Goal: Transaction & Acquisition: Purchase product/service

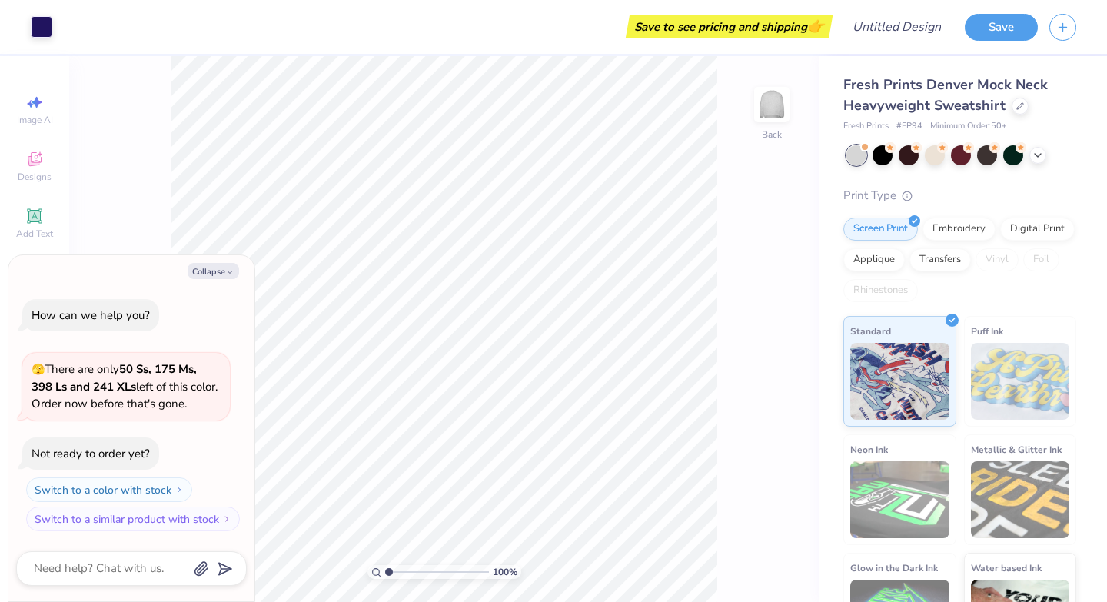
click at [166, 176] on div "100 % Back" at bounding box center [444, 329] width 750 height 546
click at [208, 276] on button "Collapse" at bounding box center [214, 271] width 52 height 16
type textarea "x"
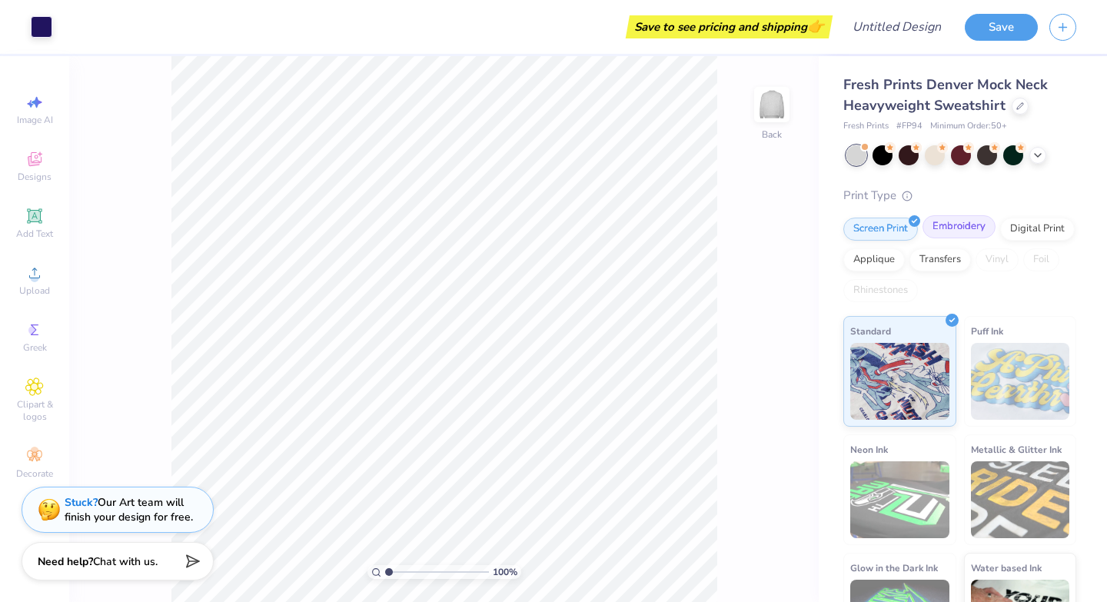
click at [937, 232] on div "Embroidery" at bounding box center [959, 226] width 73 height 23
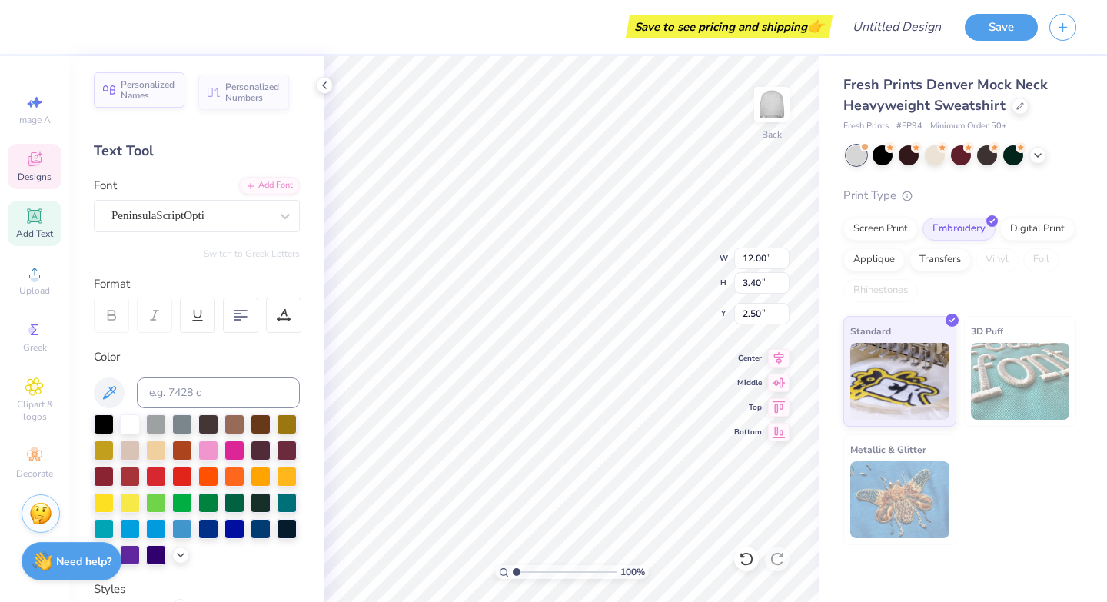
click at [161, 93] on span "Personalized Names" at bounding box center [148, 90] width 55 height 22
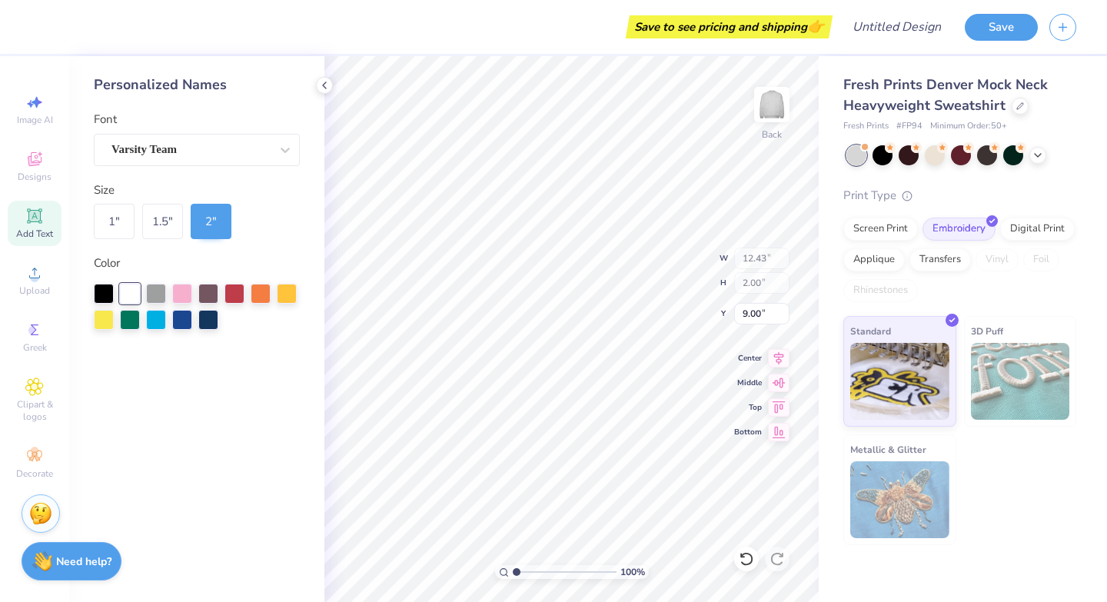
type input "12.43"
type input "2.00"
type input "9.00"
click at [325, 90] on icon at bounding box center [324, 85] width 12 height 12
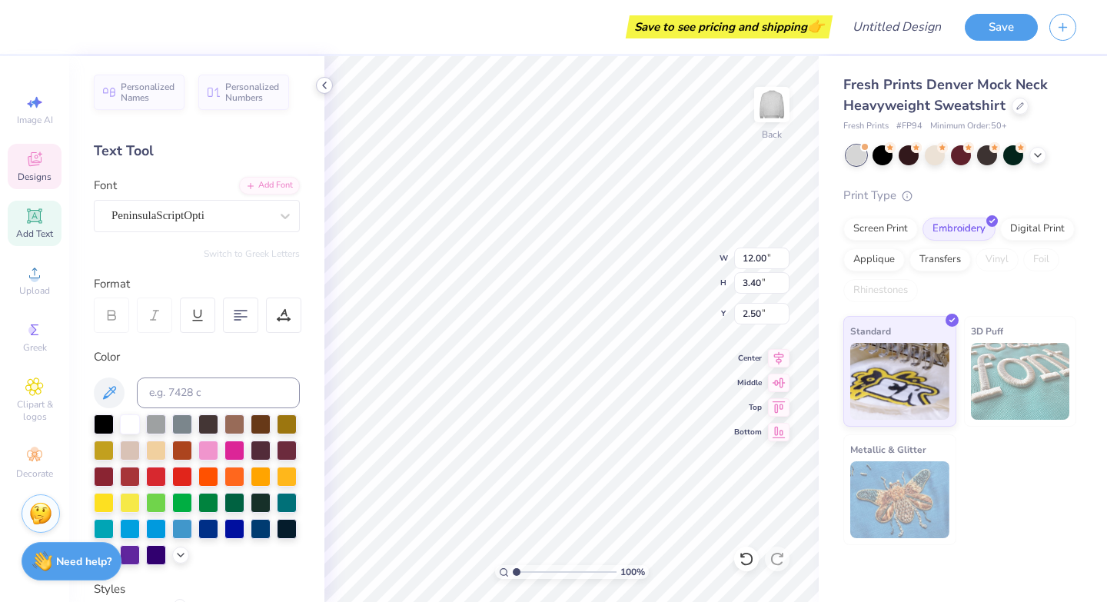
scroll to position [0, 2]
click at [687, 253] on div "100 % Back W 12.00 12.00 " H 3.40 3.40 " Y 2.50 2.50 " Center Middle Top Bottom" at bounding box center [571, 329] width 494 height 546
type input "2.51"
type textarea "G"
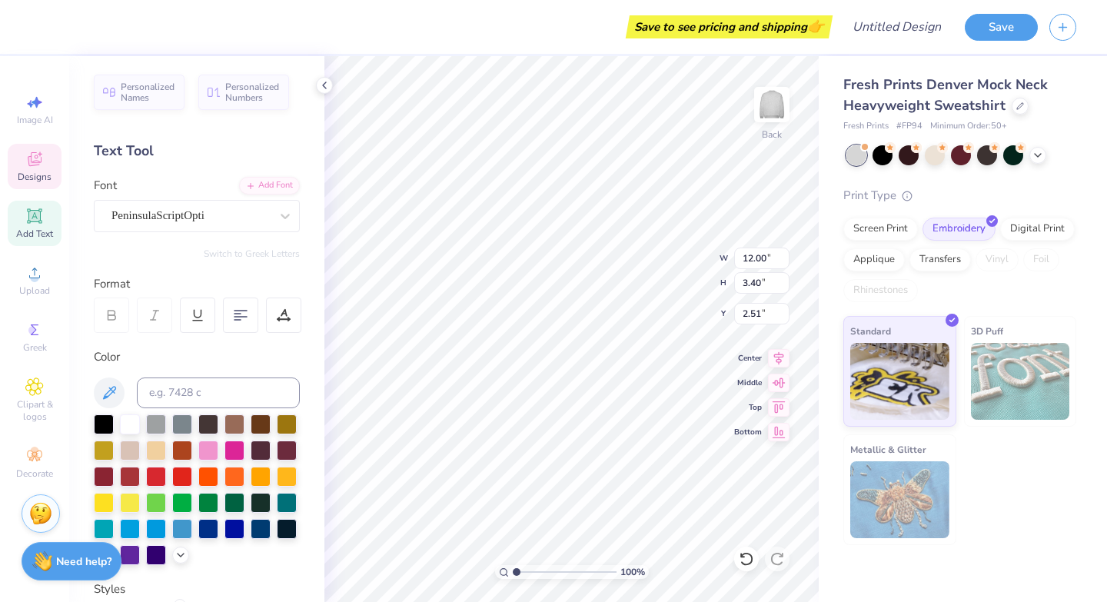
scroll to position [0, 4]
type textarea "Theta Phi Alpha"
type input "1.18"
type input "1.37"
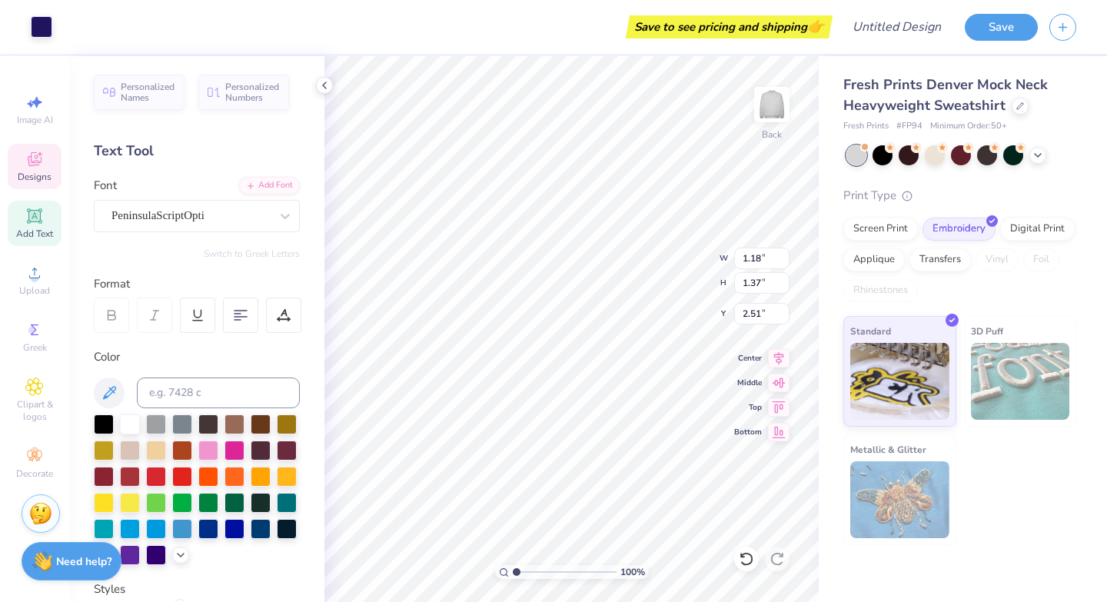
type input "5.91"
type input "11.79"
type input "3.15"
type input "2.31"
type input "1.18"
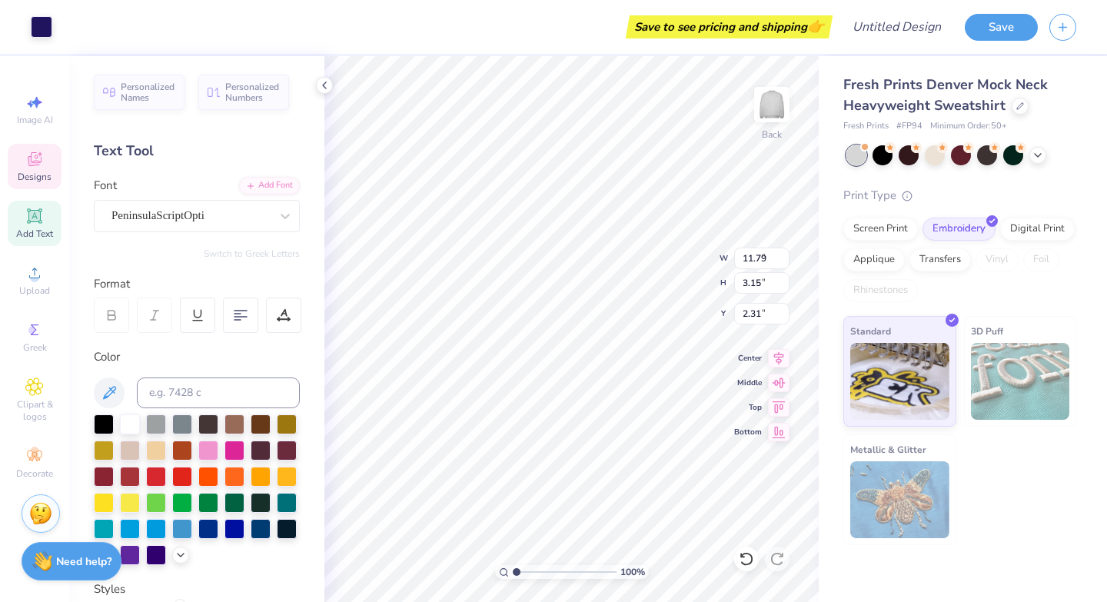
type input "1.37"
type input "5.91"
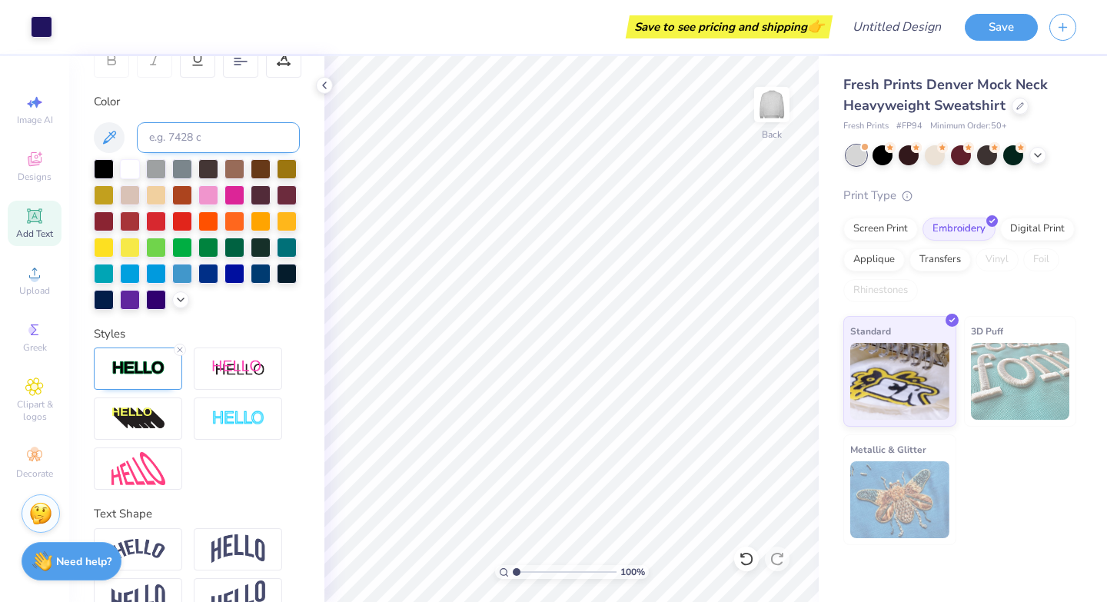
scroll to position [292, 0]
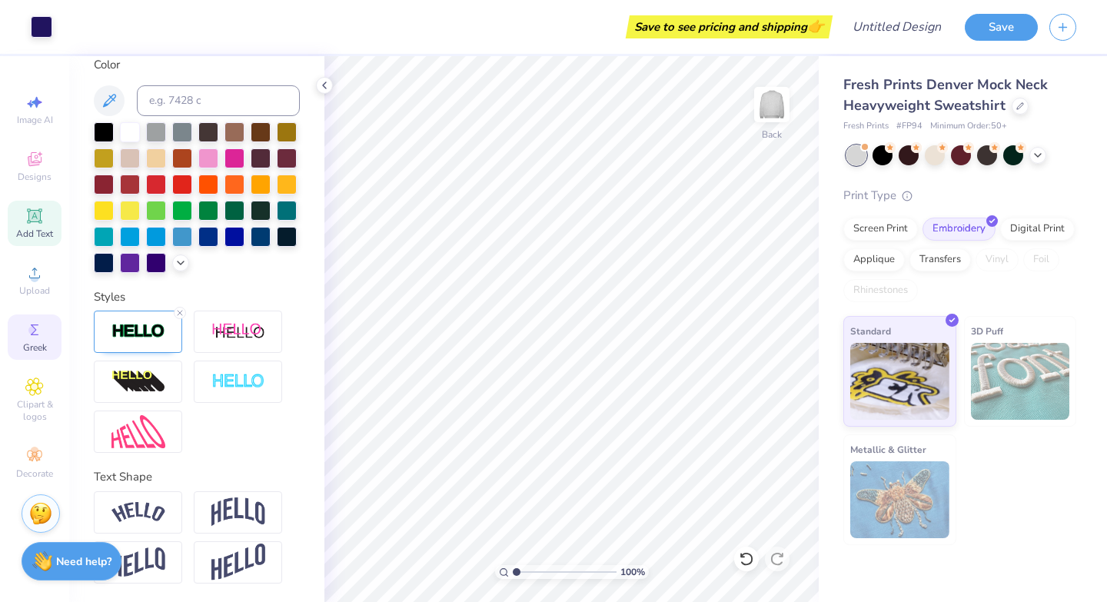
click at [32, 328] on circle at bounding box center [32, 330] width 8 height 8
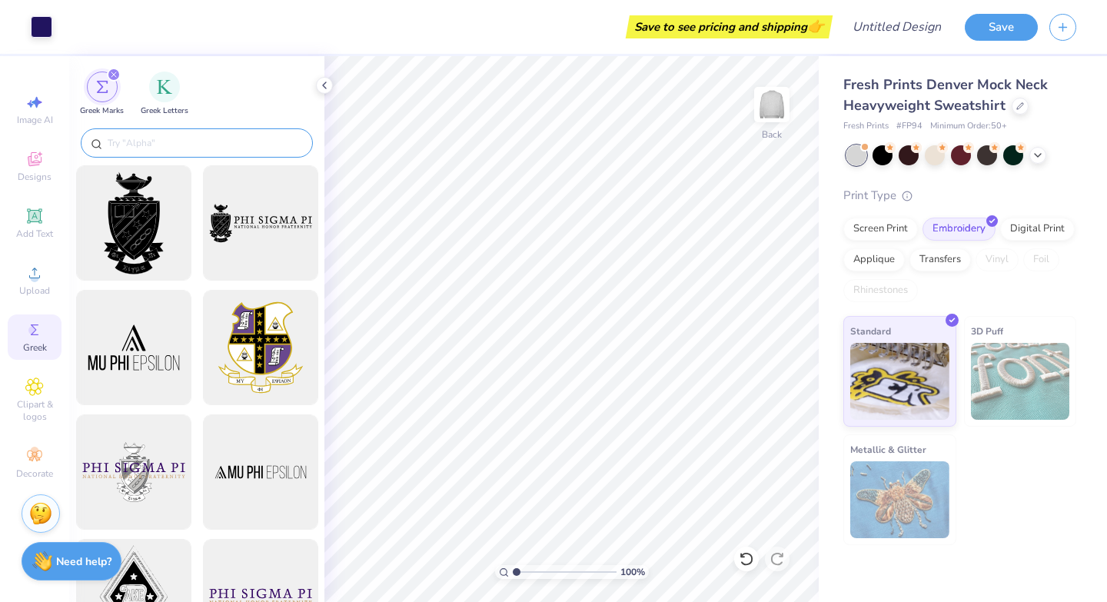
click at [188, 138] on input "text" at bounding box center [204, 142] width 197 height 15
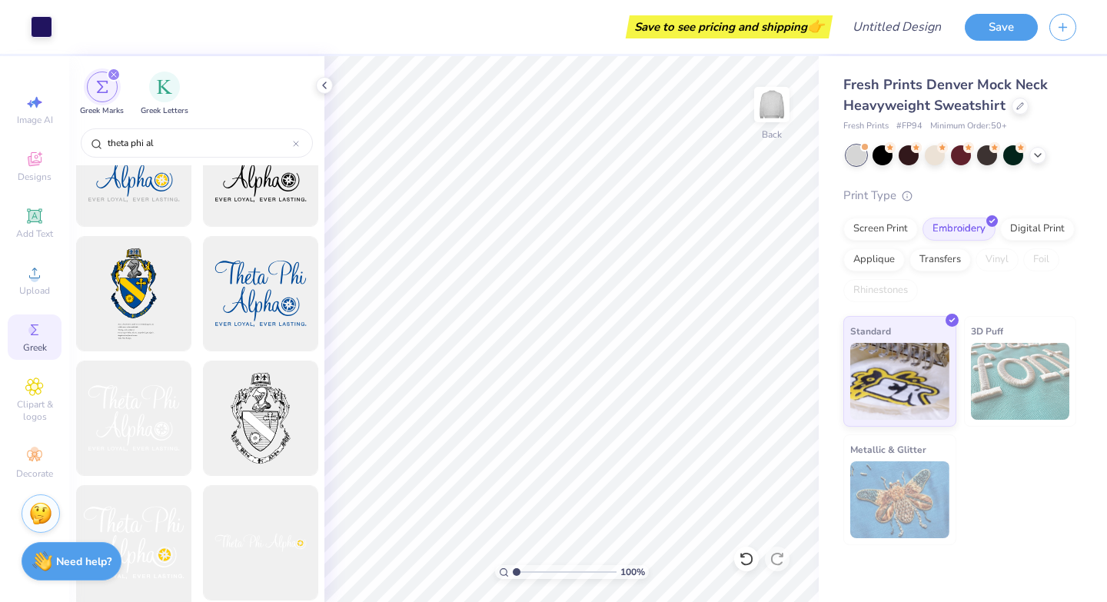
scroll to position [28, 0]
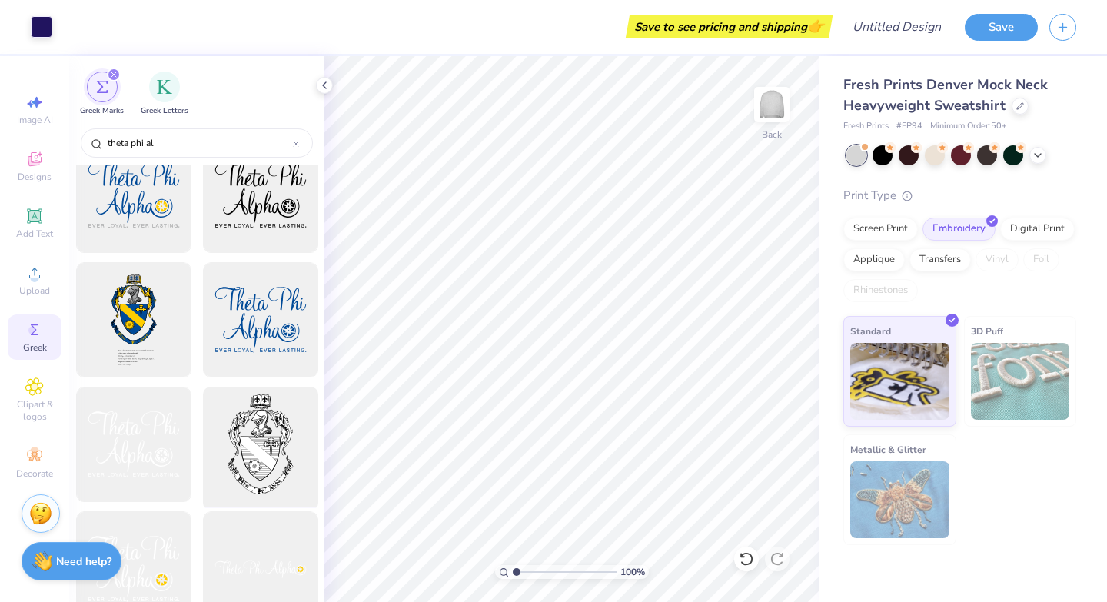
type input "theta phi al"
click at [252, 447] on div at bounding box center [260, 444] width 127 height 127
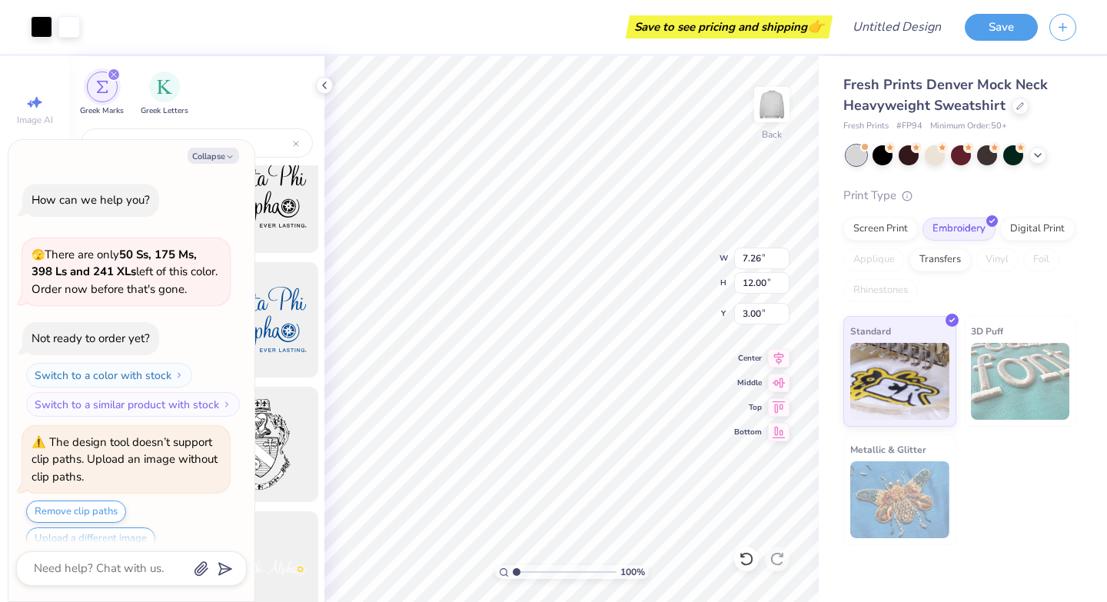
scroll to position [18, 0]
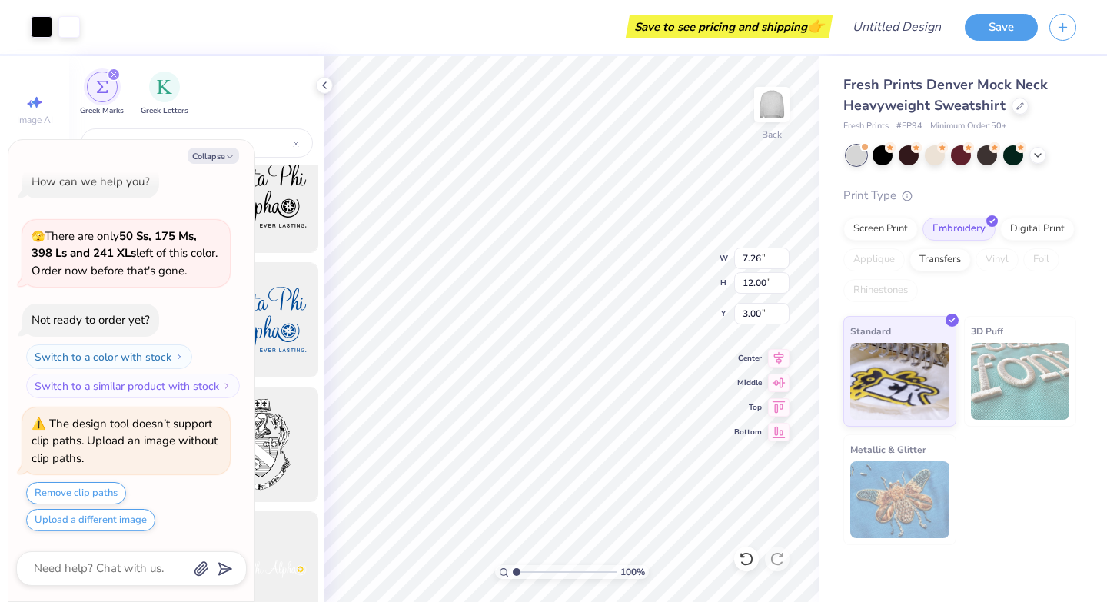
type textarea "x"
type input "1.94"
type input "3.21"
type input "5.22"
type textarea "x"
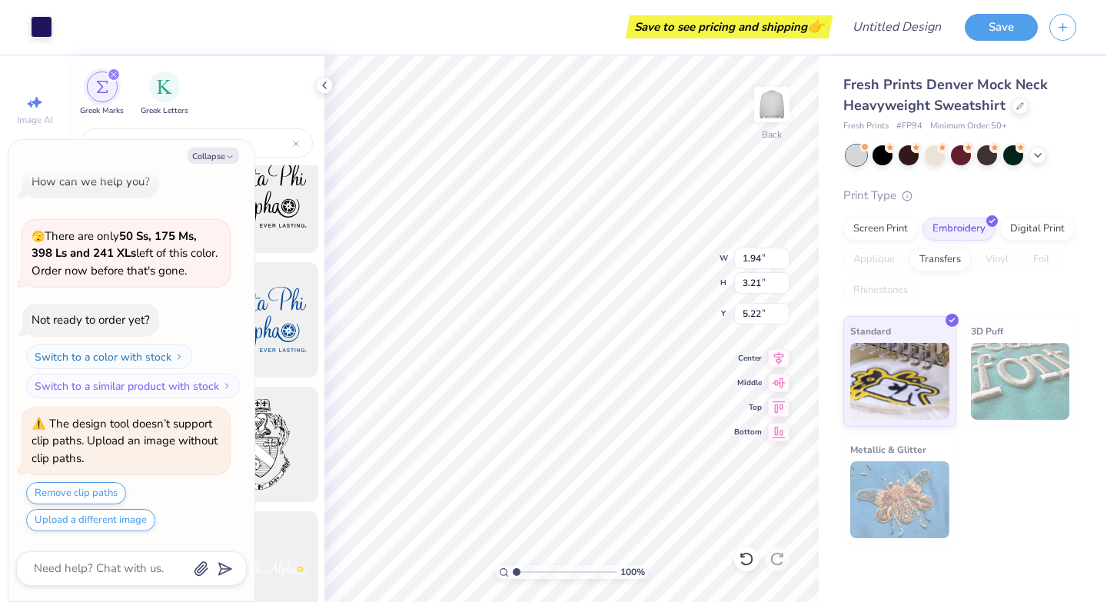
type input "2.90"
type input "3.17"
type input "4.92"
type textarea "x"
type input "4.90"
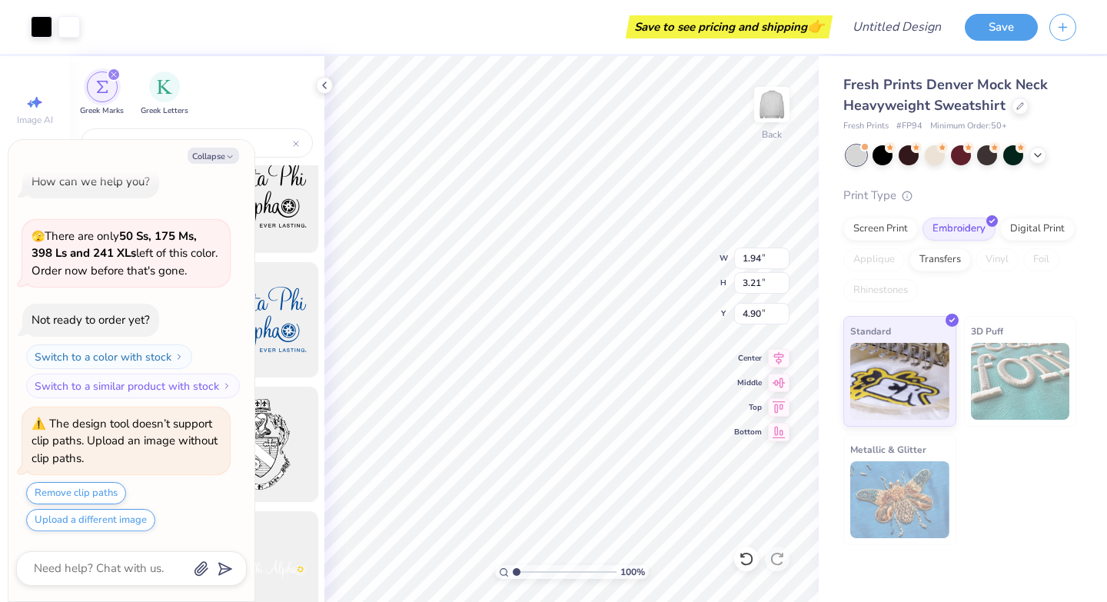
type textarea "x"
type input "4.70"
click at [746, 550] on div at bounding box center [746, 559] width 25 height 25
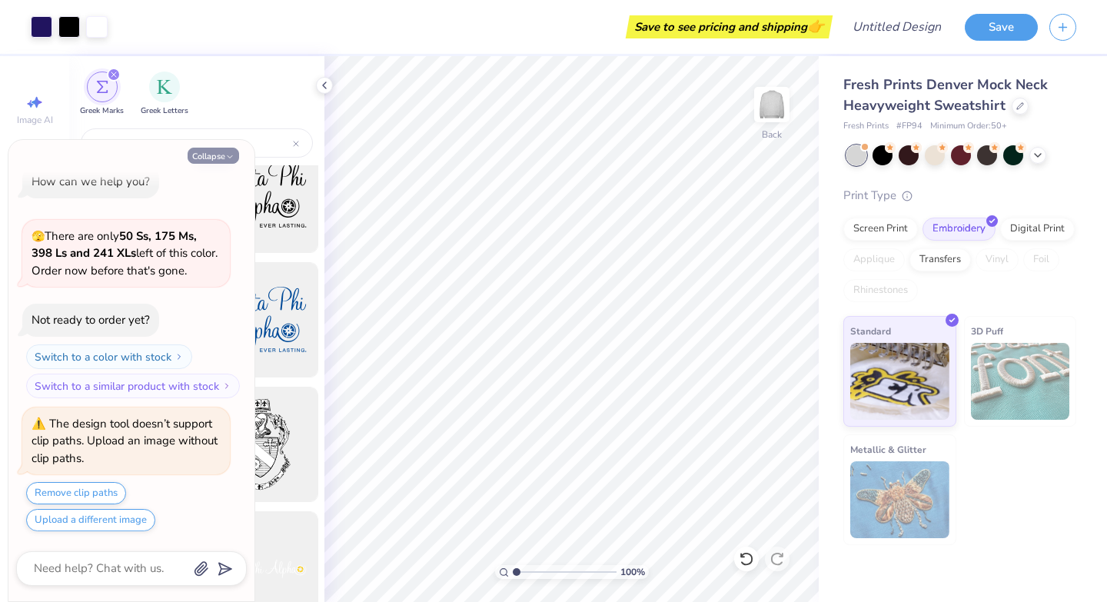
click at [745, 559] on icon at bounding box center [746, 558] width 15 height 15
click at [744, 555] on icon at bounding box center [746, 558] width 15 height 15
click at [222, 154] on button "Collapse" at bounding box center [214, 156] width 52 height 16
type textarea "x"
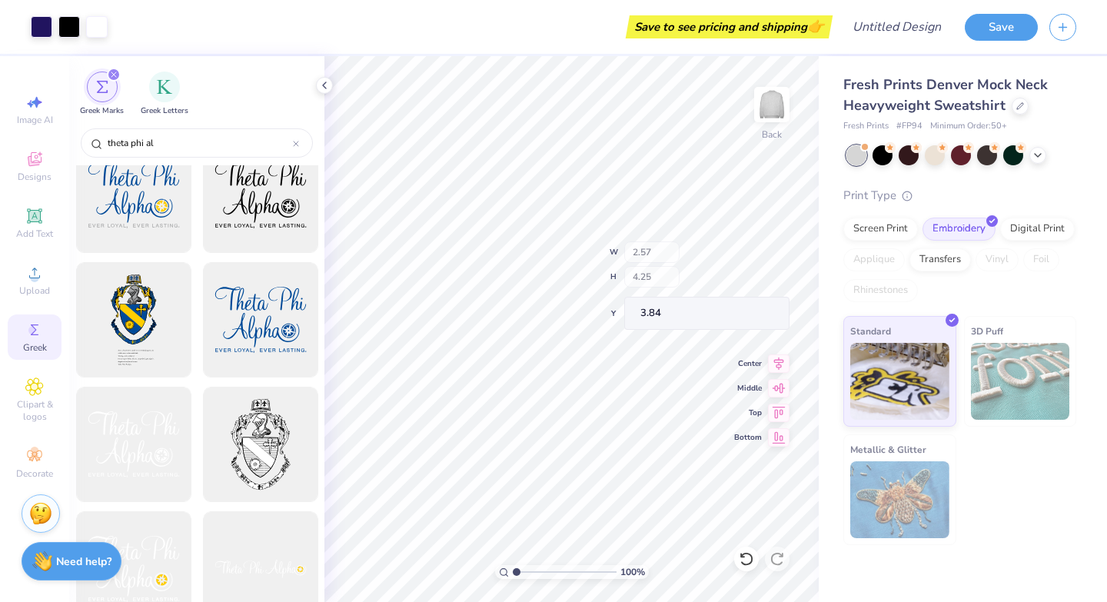
type input "2.57"
type input "4.25"
type input "3.84"
type input "2.90"
type input "4.72"
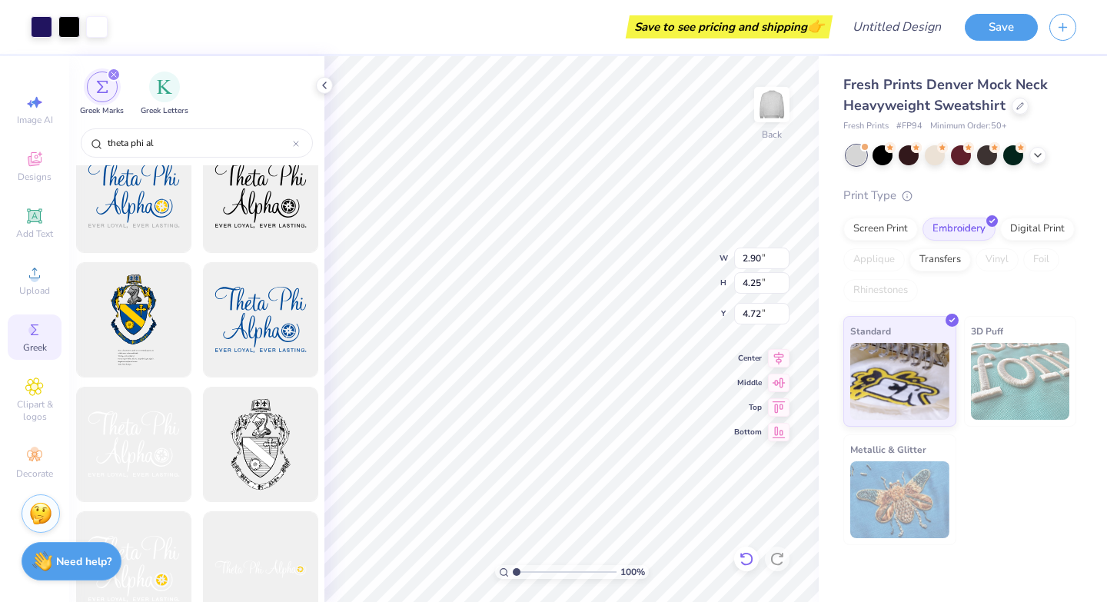
click at [745, 562] on icon at bounding box center [746, 558] width 15 height 15
type input "3.75"
type input "4.92"
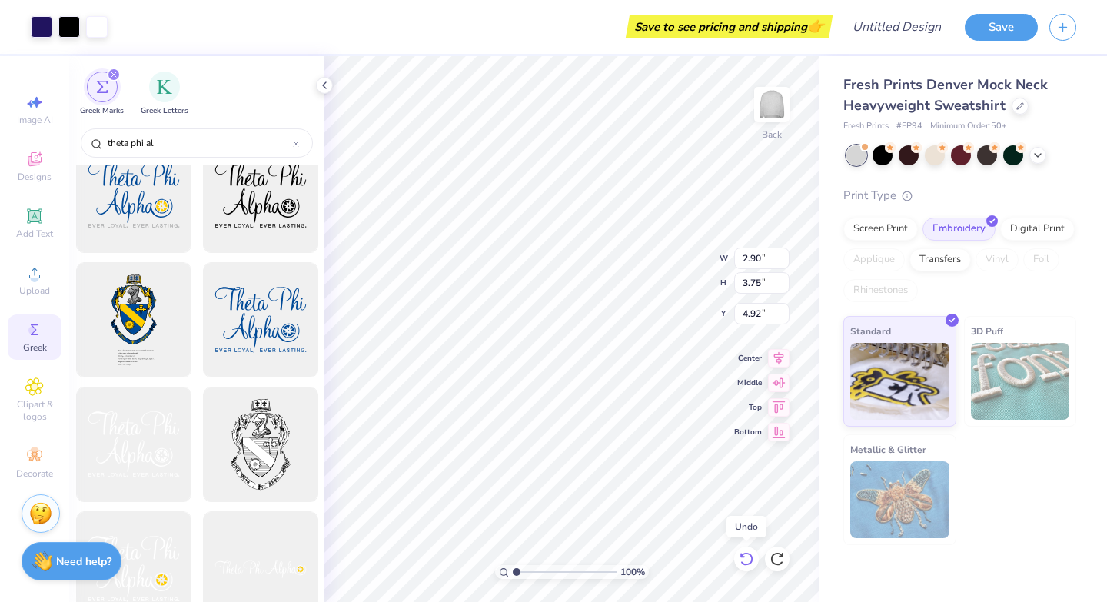
click at [745, 562] on icon at bounding box center [746, 558] width 15 height 15
type input "6.08"
type input "6.69"
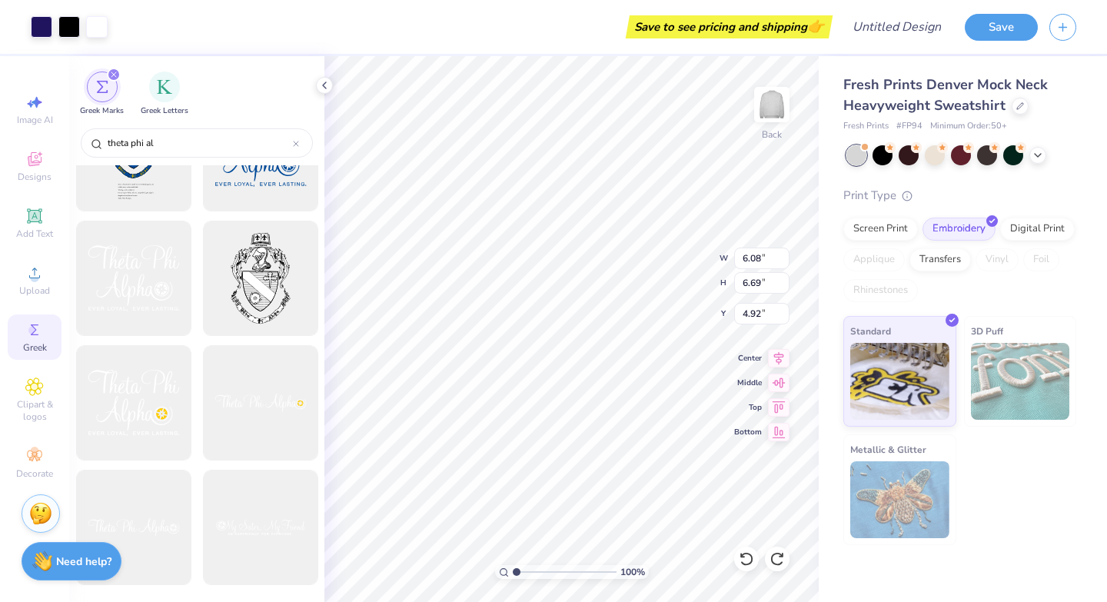
scroll to position [0, 0]
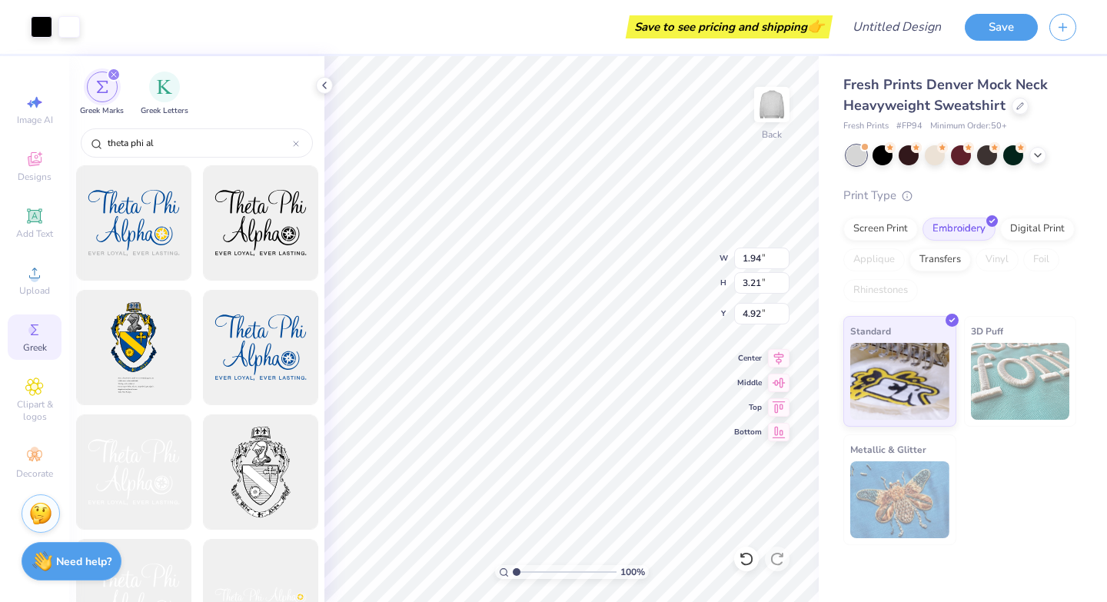
type input "4.92"
type input "2.90"
type input "3.17"
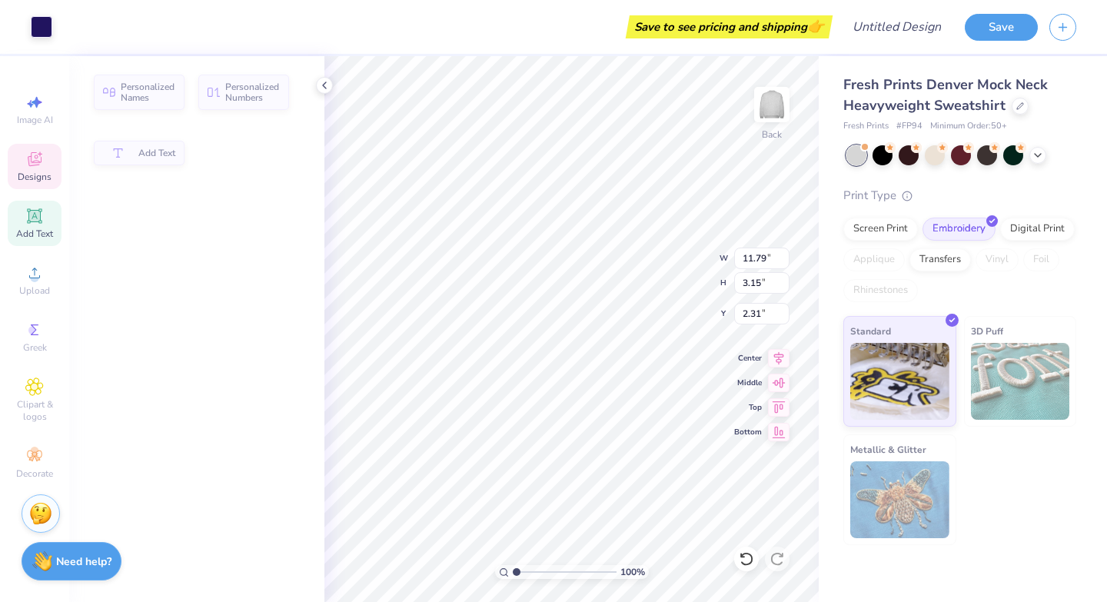
type input "11.79"
type input "3.15"
type input "2.31"
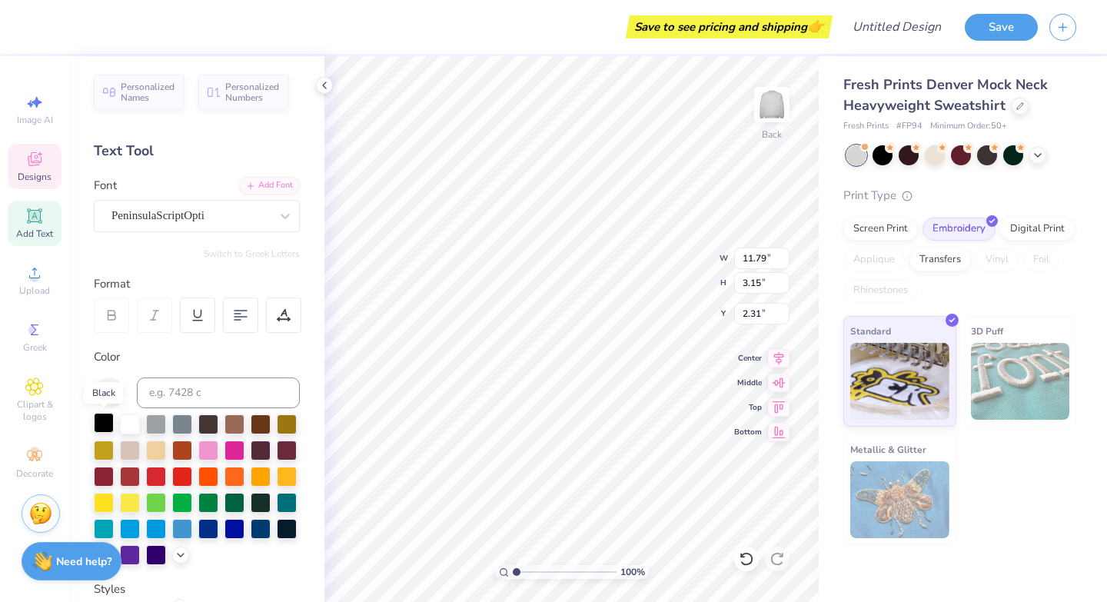
click at [111, 421] on div at bounding box center [104, 423] width 20 height 20
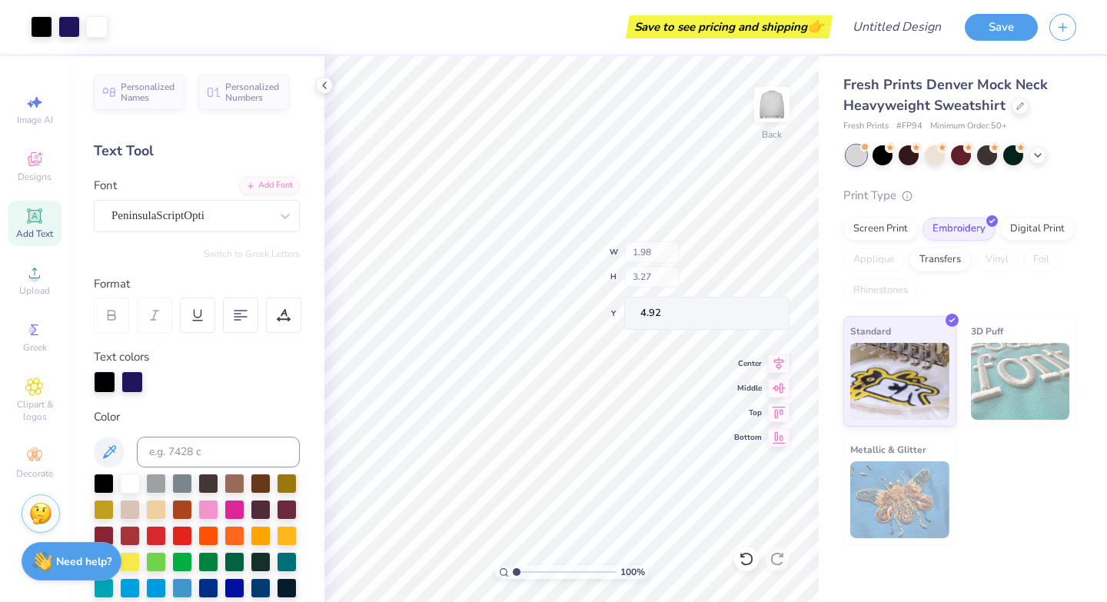
type input "1.98"
type input "3.27"
click at [107, 382] on div at bounding box center [105, 381] width 22 height 22
click at [125, 388] on div at bounding box center [132, 381] width 22 height 22
click at [103, 380] on div at bounding box center [105, 381] width 22 height 22
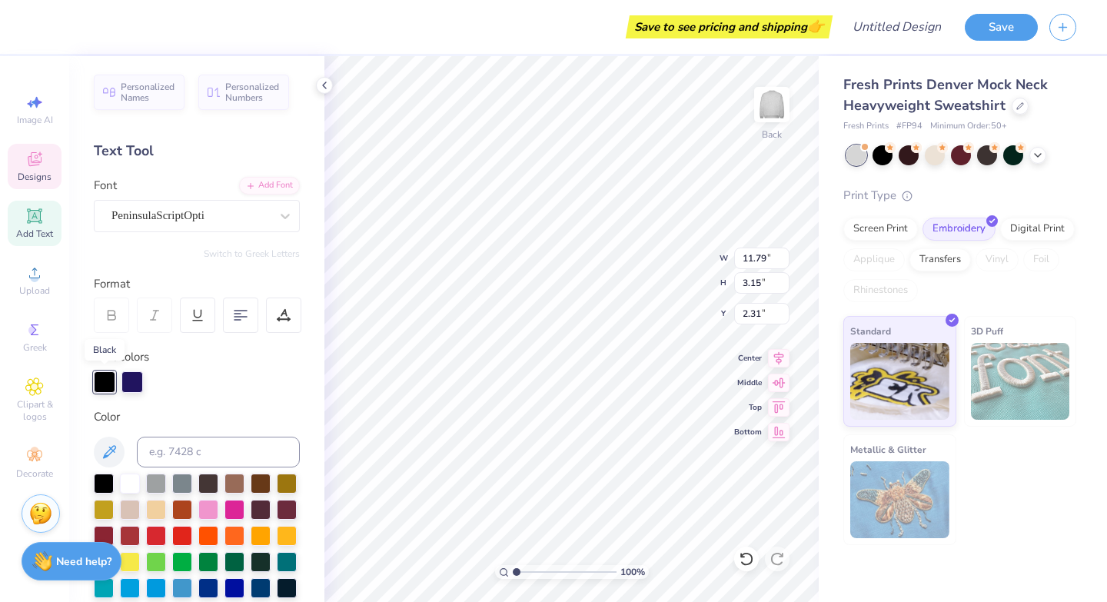
click at [103, 380] on div at bounding box center [105, 382] width 22 height 22
click at [103, 380] on div at bounding box center [105, 381] width 22 height 22
click at [103, 380] on div at bounding box center [105, 382] width 22 height 22
click at [103, 380] on div at bounding box center [105, 381] width 22 height 22
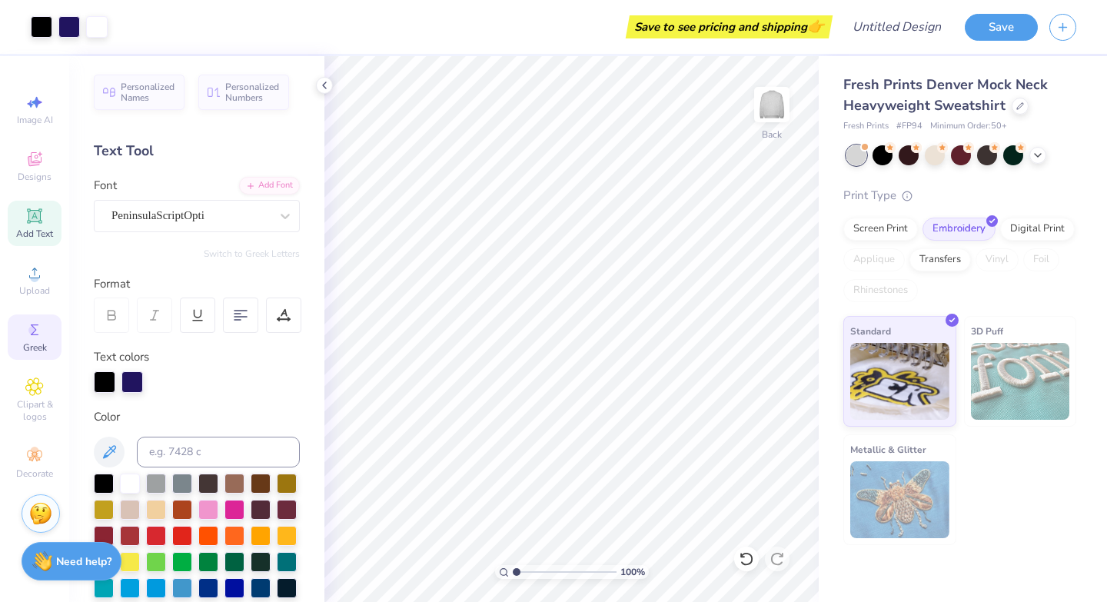
click at [42, 332] on icon at bounding box center [34, 330] width 18 height 18
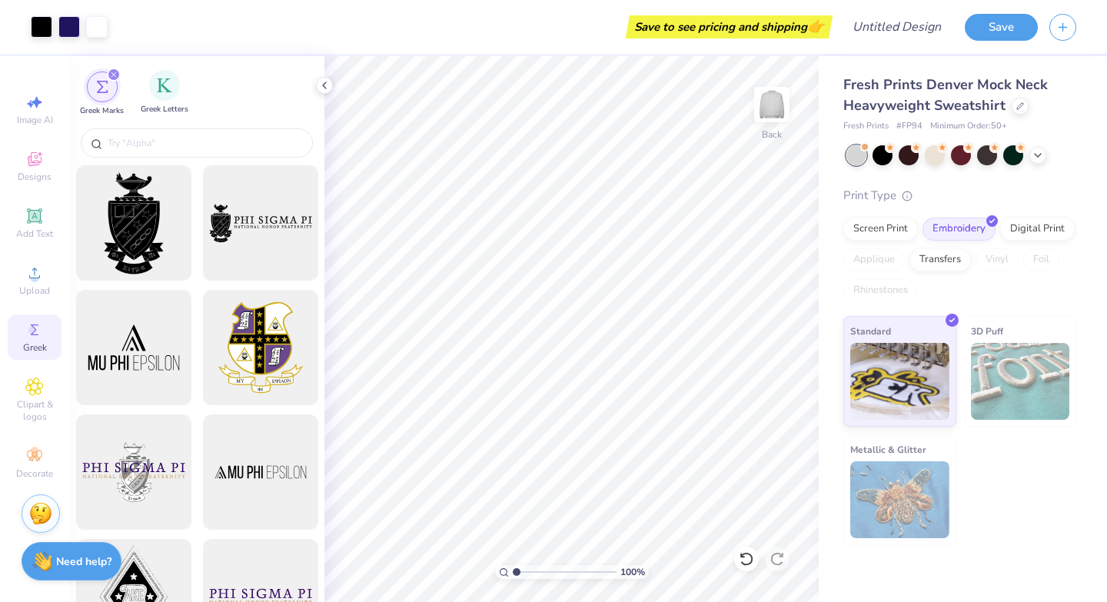
click at [164, 102] on div "Greek Letters" at bounding box center [165, 92] width 48 height 45
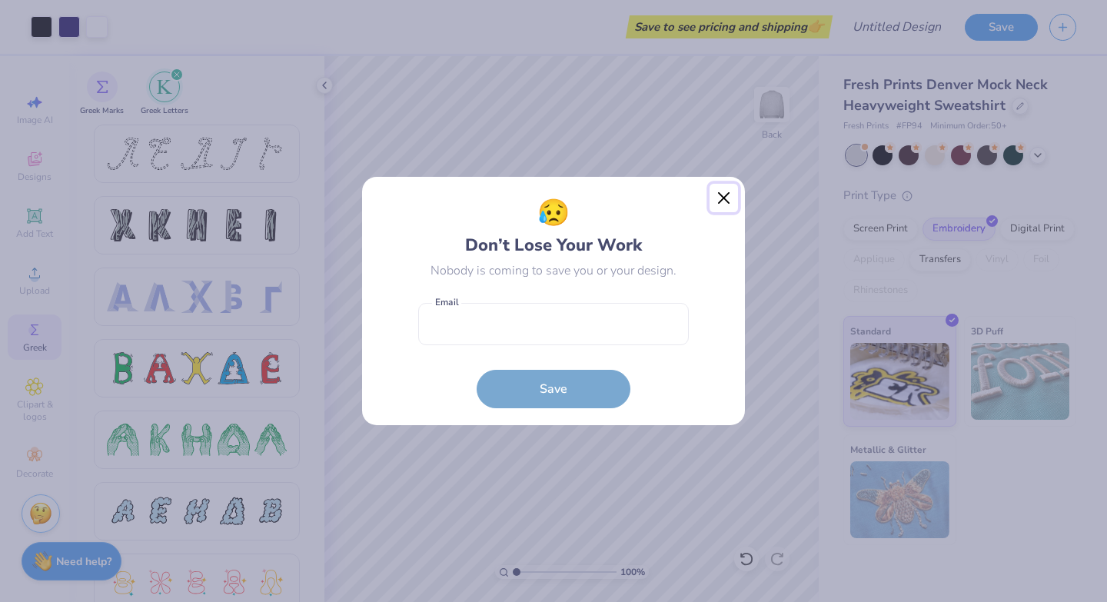
click at [725, 193] on button "Close" at bounding box center [724, 198] width 29 height 29
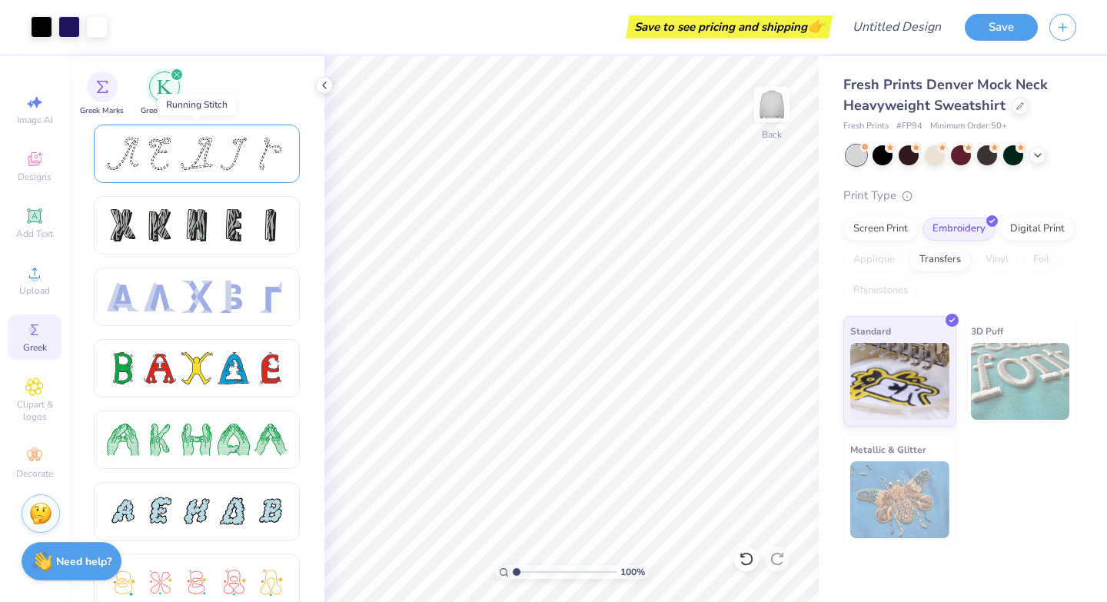
click at [231, 161] on div at bounding box center [234, 154] width 32 height 32
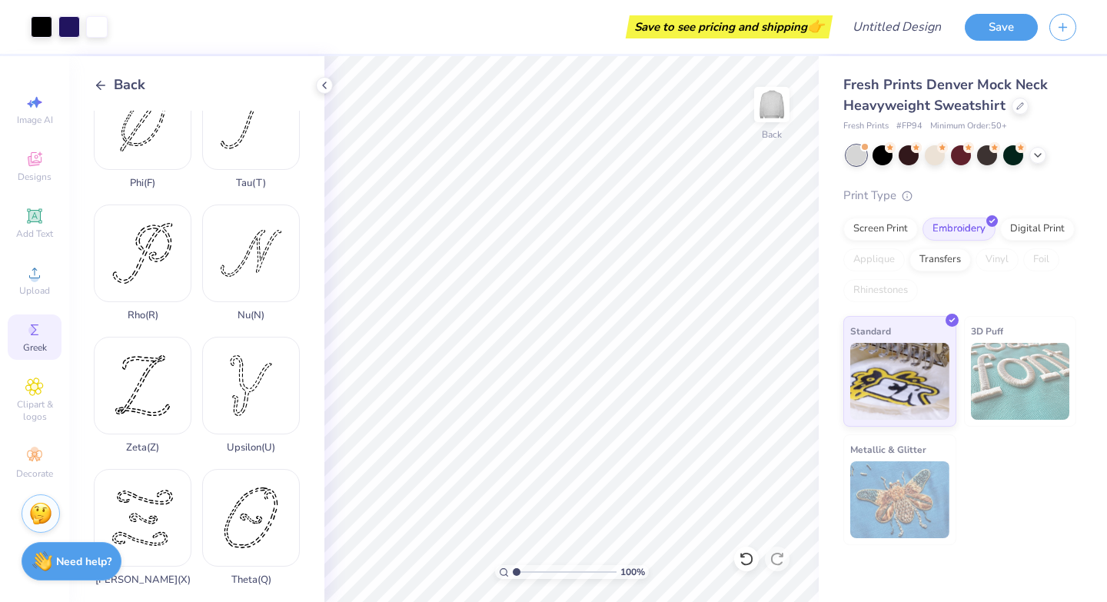
scroll to position [1111, 0]
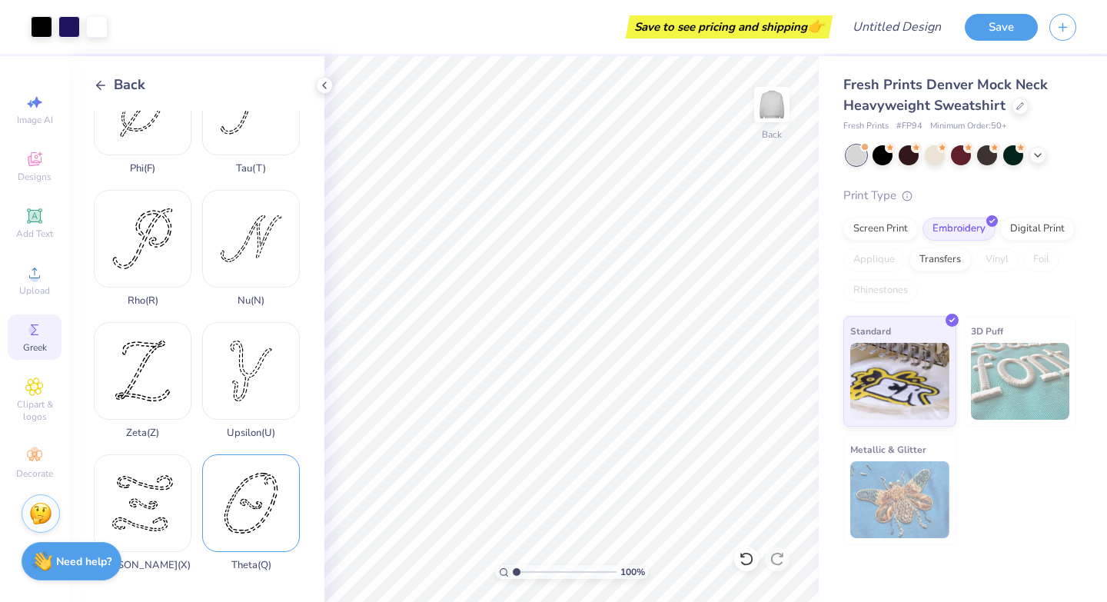
click at [251, 534] on div "Theta ( Q )" at bounding box center [251, 512] width 98 height 117
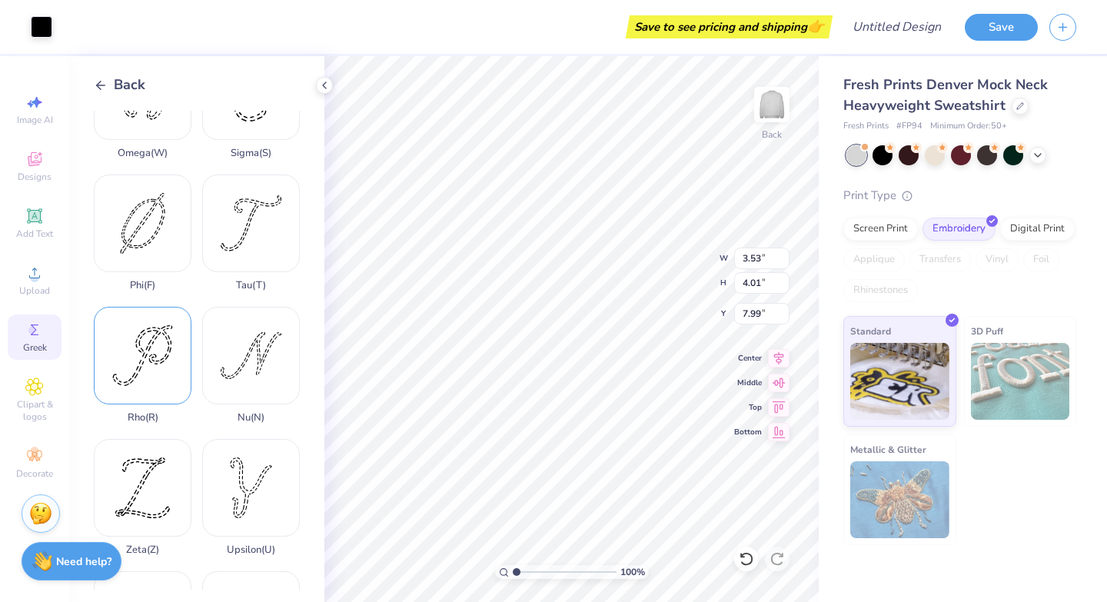
scroll to position [993, 0]
click at [177, 217] on div "Phi ( F )" at bounding box center [143, 234] width 98 height 117
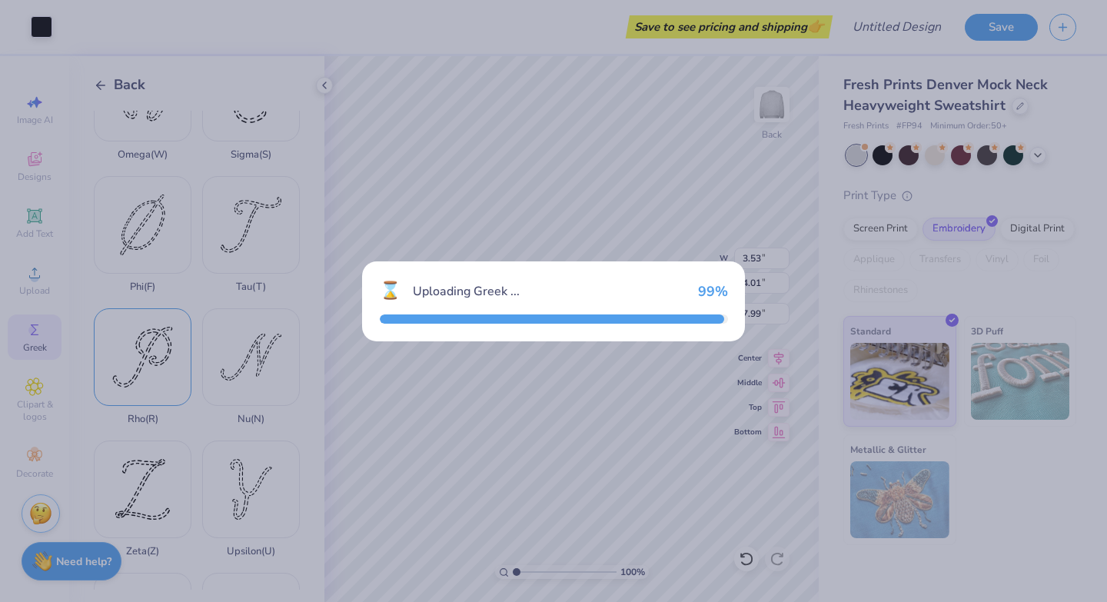
type input "3.64"
type input "4.93"
type input "7.54"
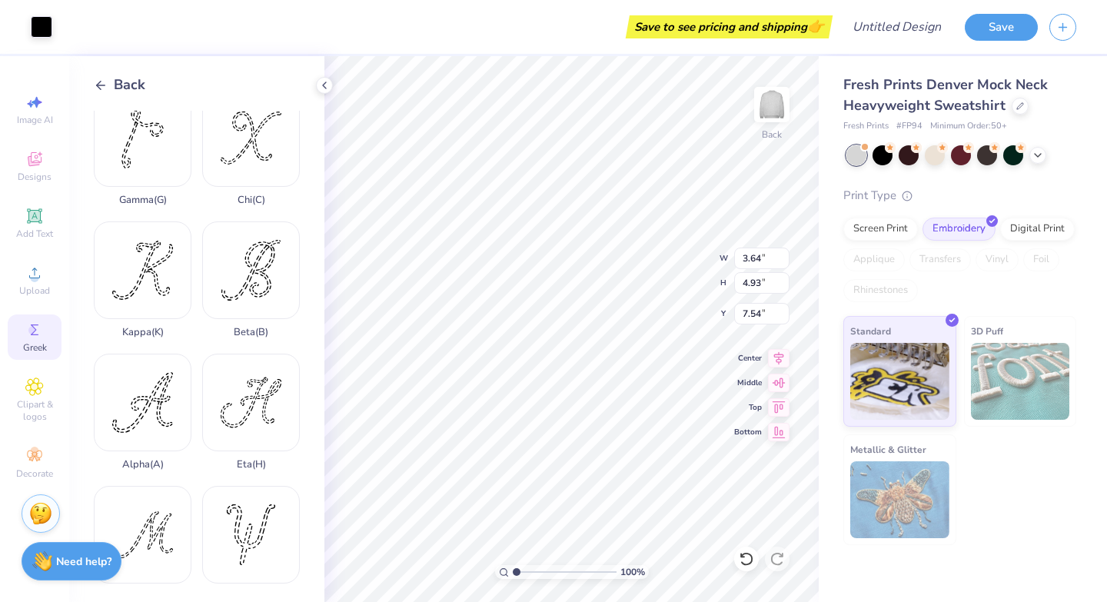
scroll to position [288, 0]
click at [141, 387] on div "Alpha ( A )" at bounding box center [143, 410] width 98 height 117
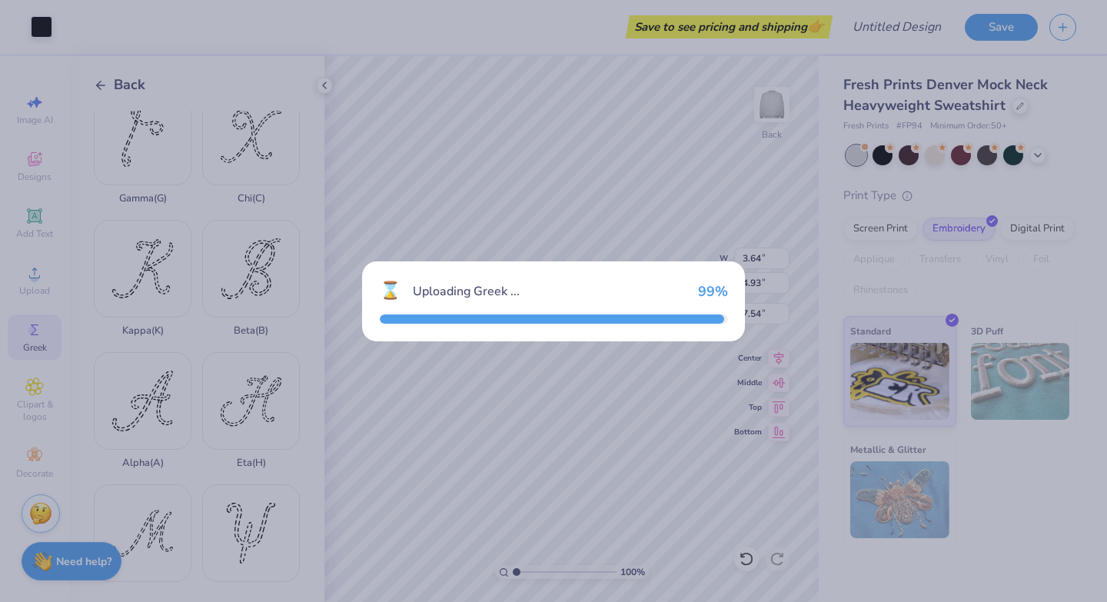
type input "4.13"
type input "4.11"
type input "7.94"
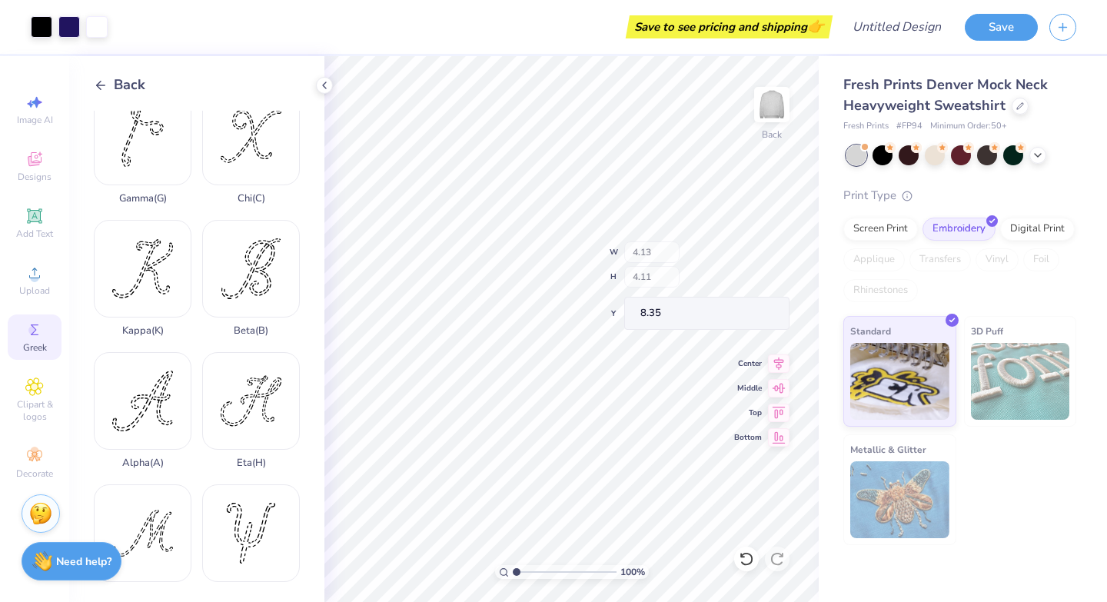
type input "4.13"
type input "4.11"
type input "8.35"
type input "7.94"
click at [318, 84] on icon at bounding box center [324, 85] width 12 height 12
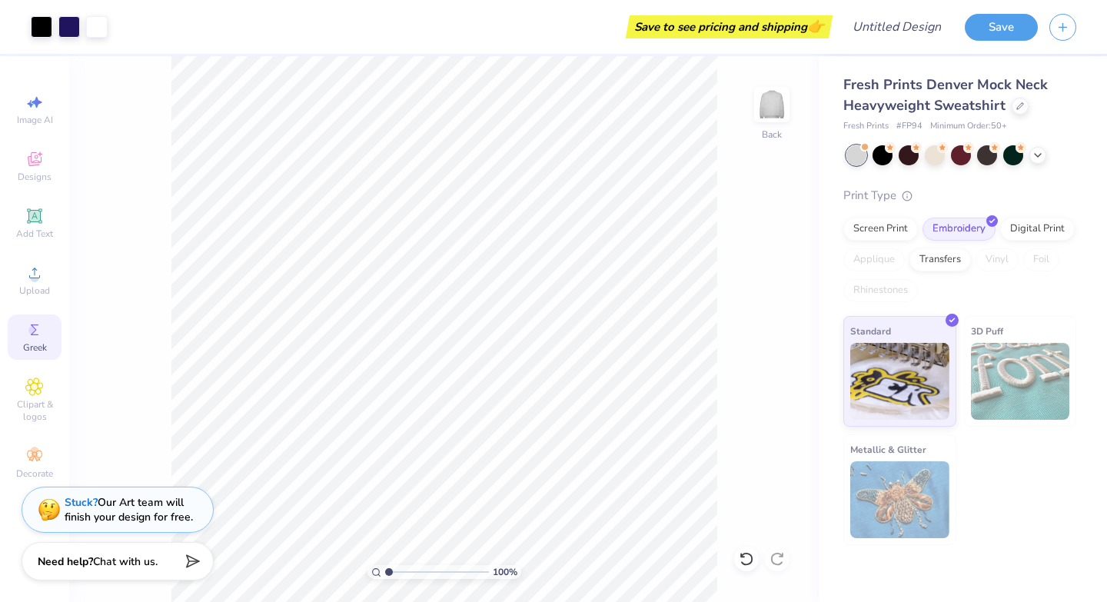
click at [502, 574] on span "100 %" at bounding box center [505, 572] width 25 height 14
drag, startPoint x: 388, startPoint y: 572, endPoint x: 411, endPoint y: 574, distance: 23.2
click at [401, 574] on input "range" at bounding box center [437, 572] width 104 height 14
type input "3.21"
click at [411, 574] on input "range" at bounding box center [437, 572] width 104 height 14
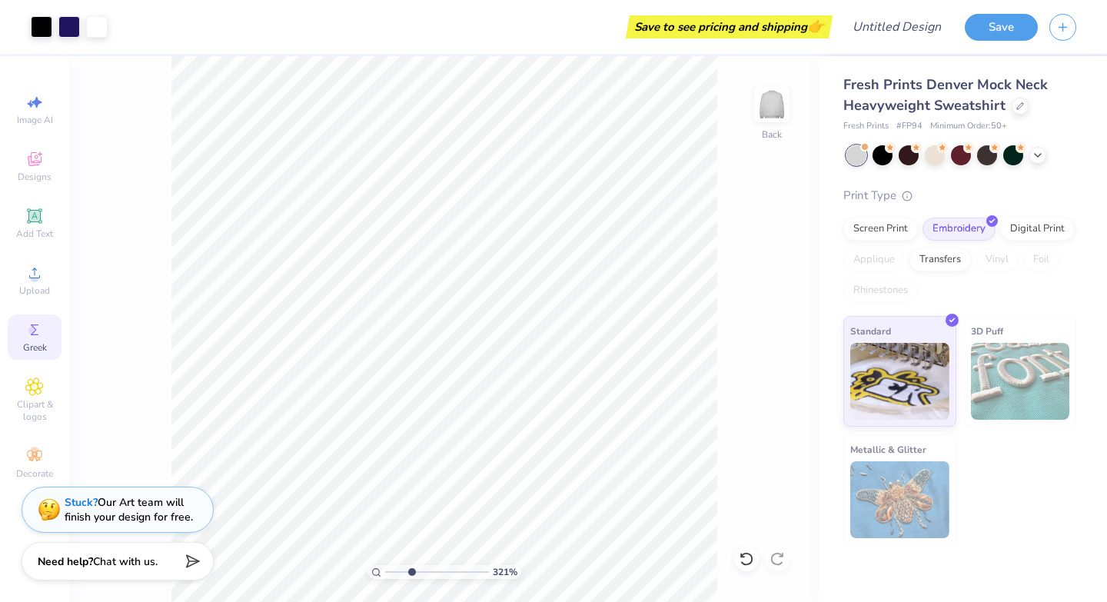
type textarea "x"
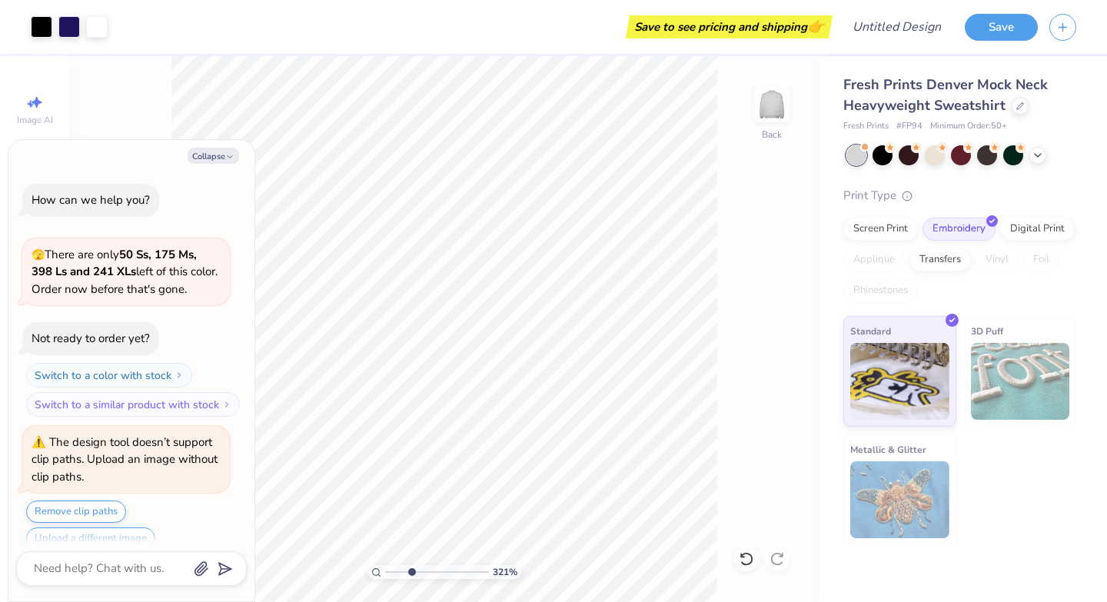
scroll to position [112, 0]
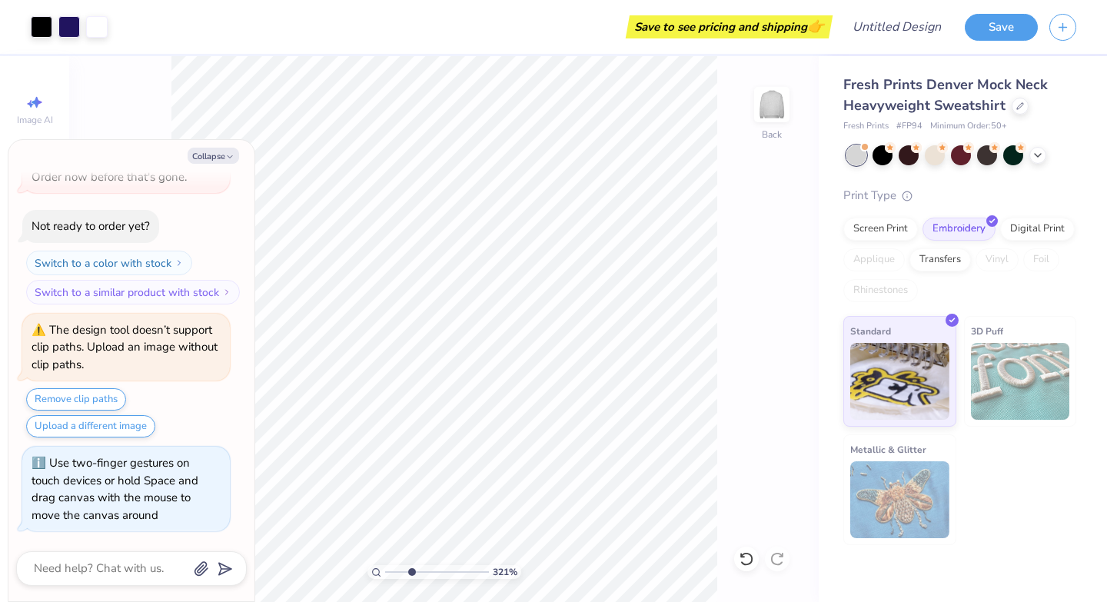
drag, startPoint x: 408, startPoint y: 574, endPoint x: 394, endPoint y: 574, distance: 14.6
type input "1.55"
click at [394, 574] on input "range" at bounding box center [437, 572] width 104 height 14
click at [218, 148] on button "Collapse" at bounding box center [214, 156] width 52 height 16
type textarea "x"
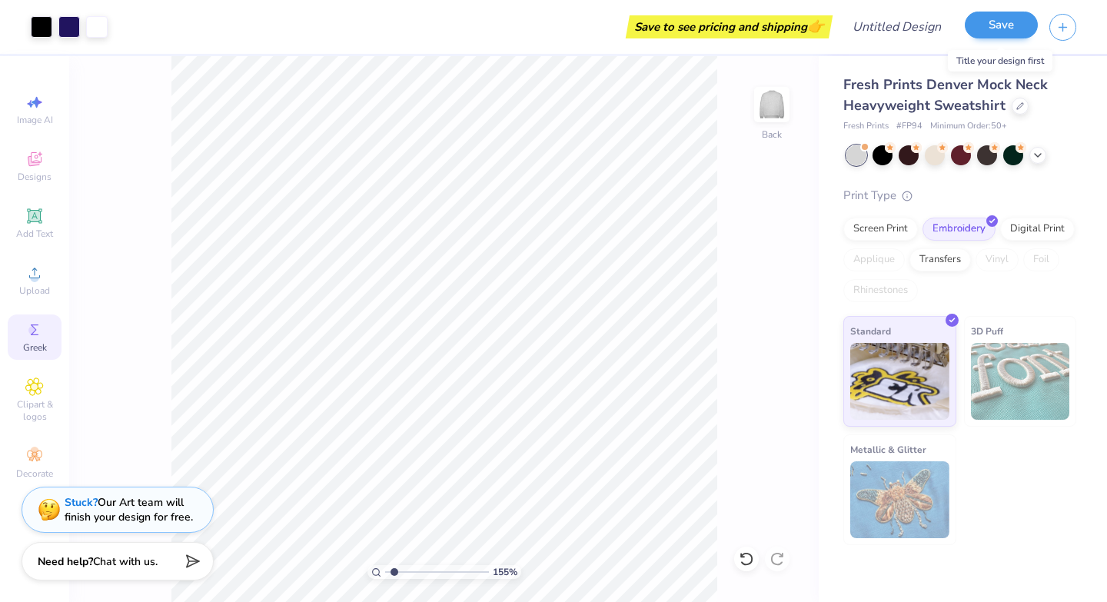
click at [979, 38] on div "Save" at bounding box center [1001, 27] width 73 height 27
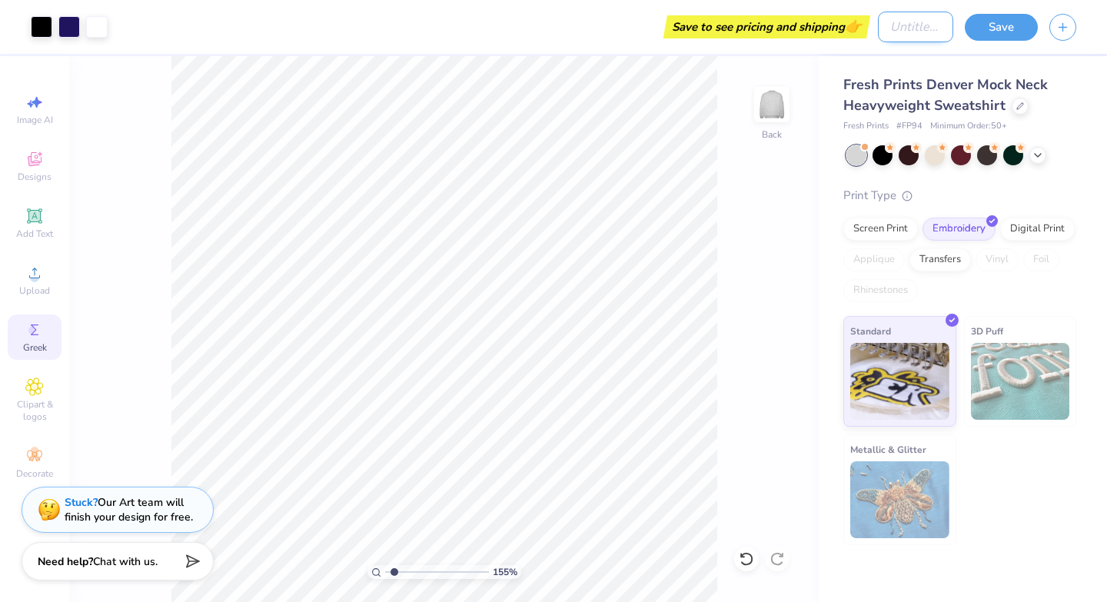
click at [904, 29] on input "Design Title" at bounding box center [915, 27] width 75 height 31
type input "Theta Phi Mock Neck"
click at [1011, 30] on button "Save" at bounding box center [1001, 25] width 73 height 27
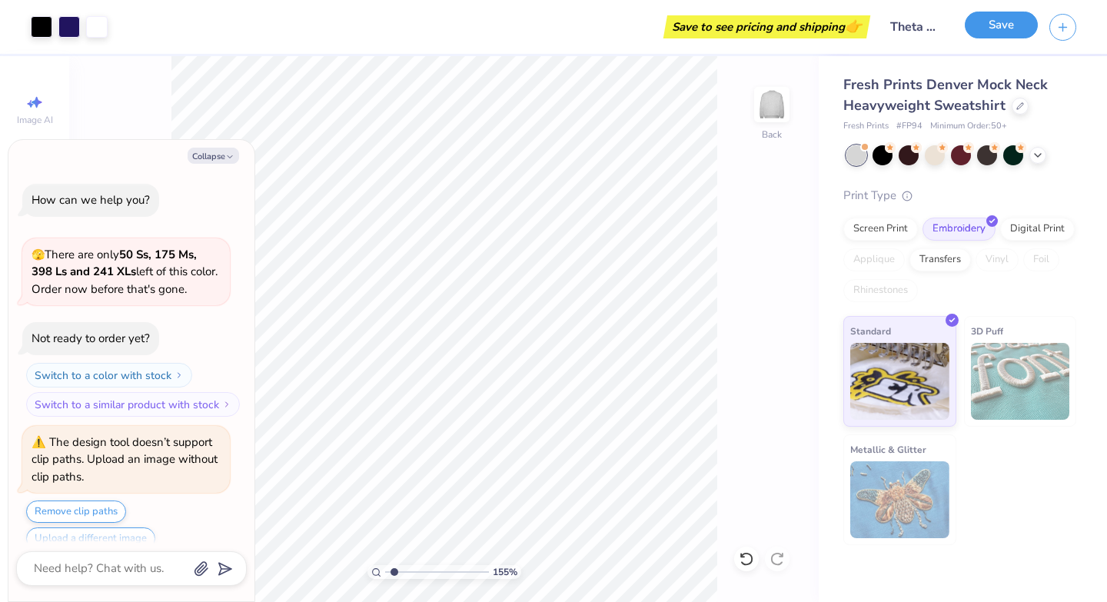
scroll to position [246, 0]
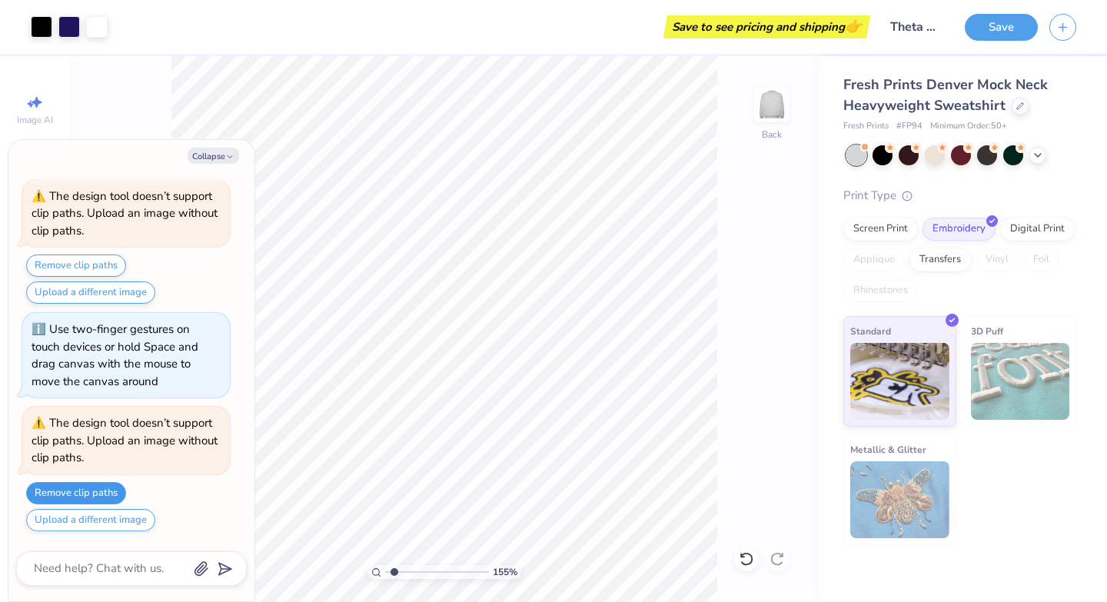
click at [112, 493] on button "Remove clip paths" at bounding box center [76, 493] width 100 height 22
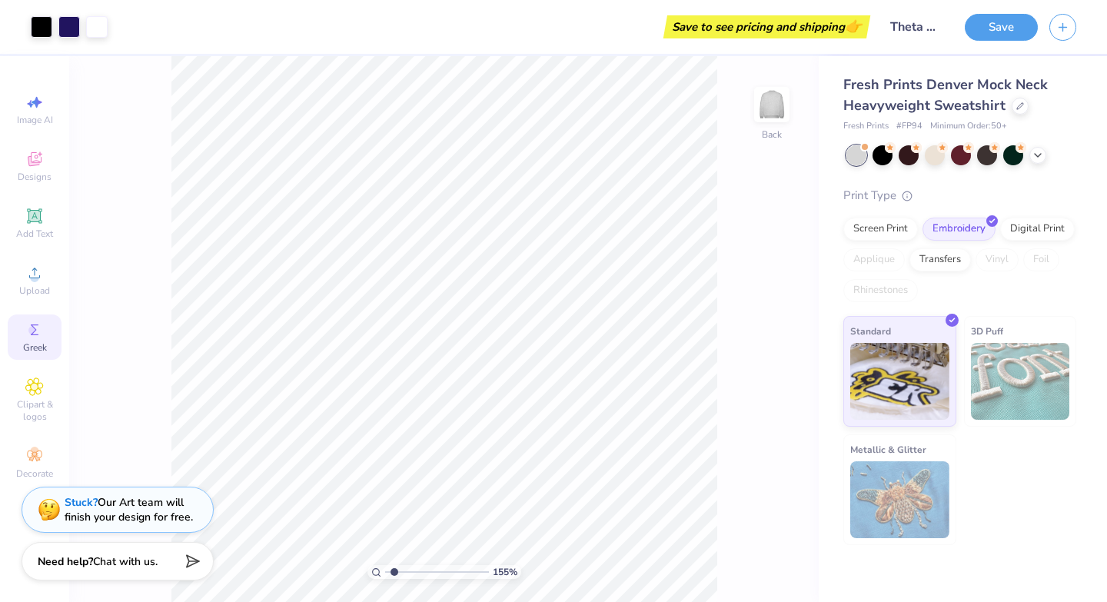
type textarea "x"
type input "4.71"
click at [974, 32] on button "Save" at bounding box center [1001, 25] width 73 height 27
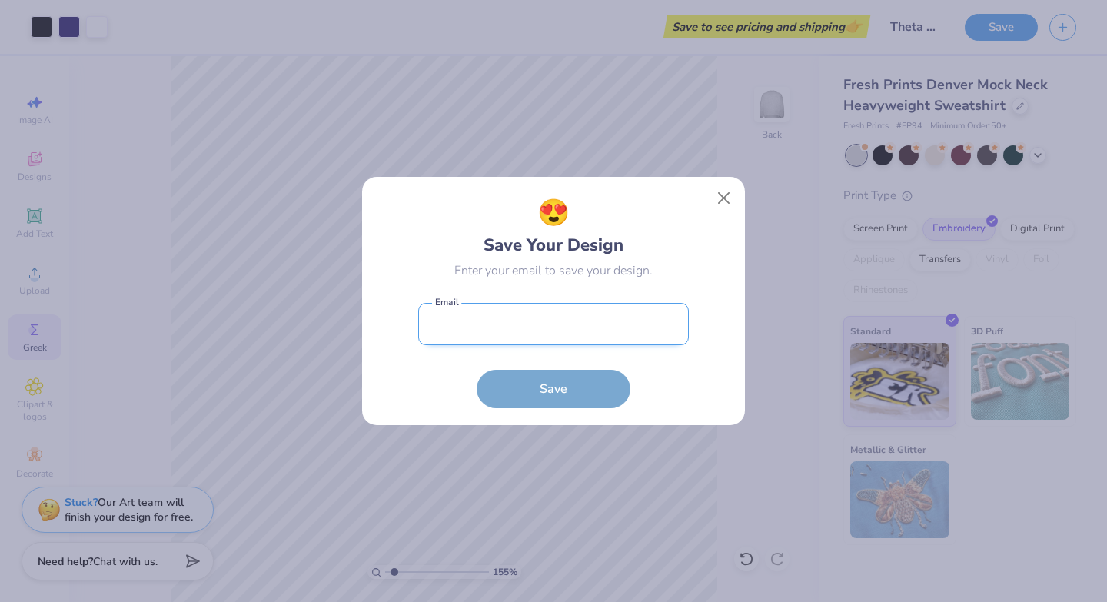
click at [553, 318] on input "email" at bounding box center [553, 324] width 271 height 42
type input "[EMAIL_ADDRESS][DOMAIN_NAME]"
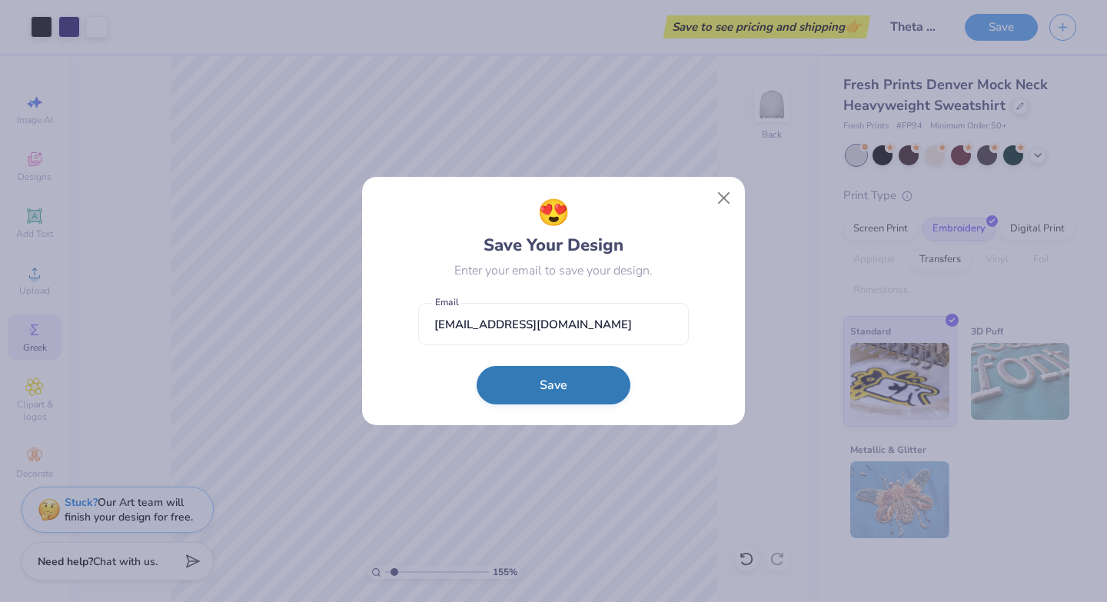
click at [554, 391] on button "Save" at bounding box center [554, 385] width 154 height 38
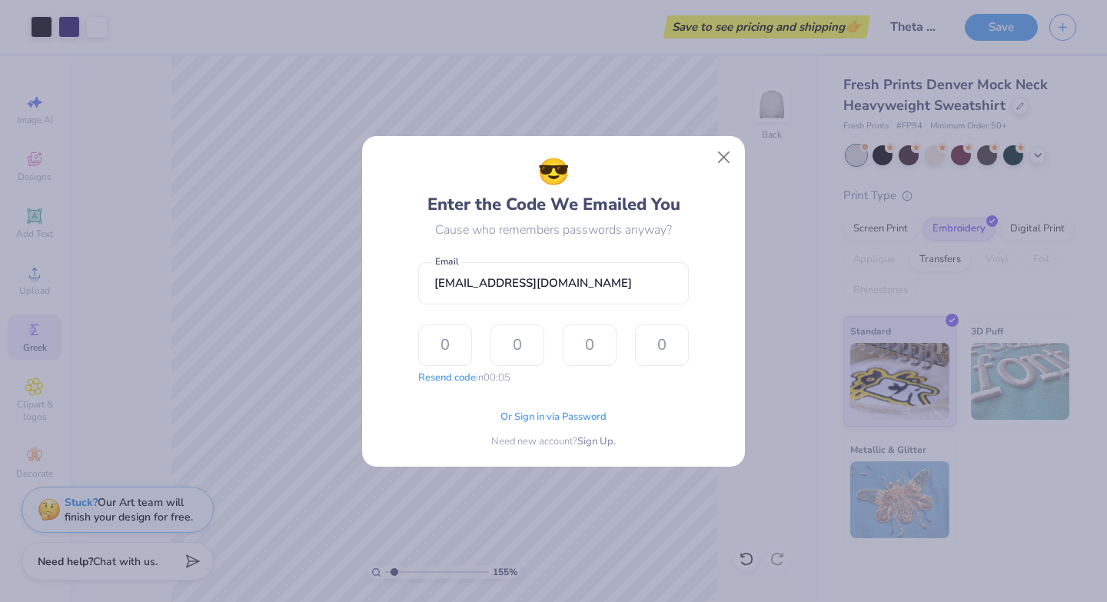
type input "7"
type input "0"
type input "5"
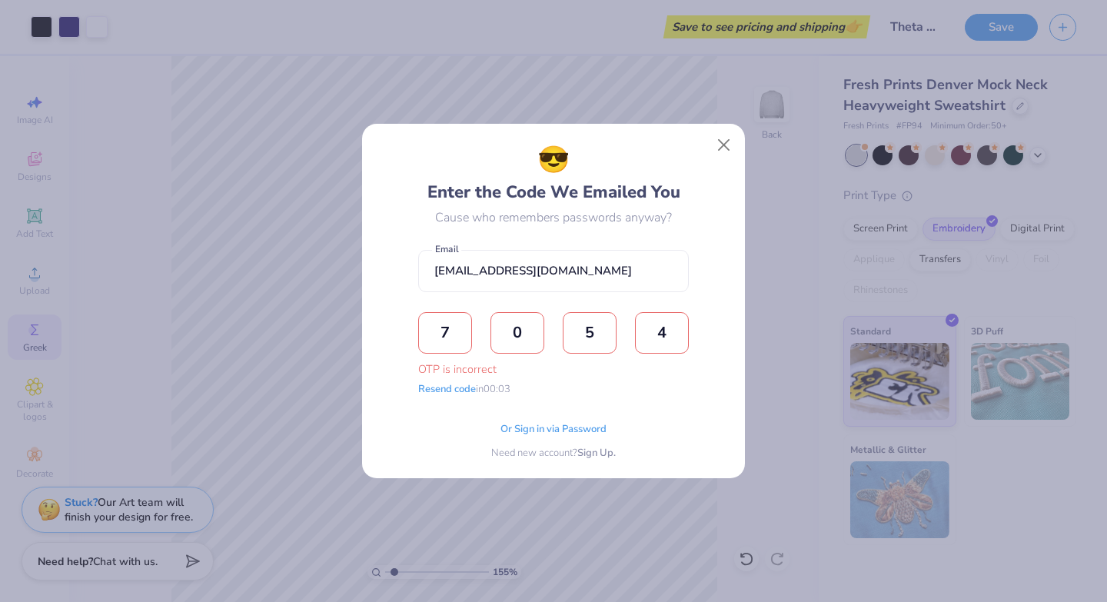
type input "4"
type input "6"
type input "0"
type input "4"
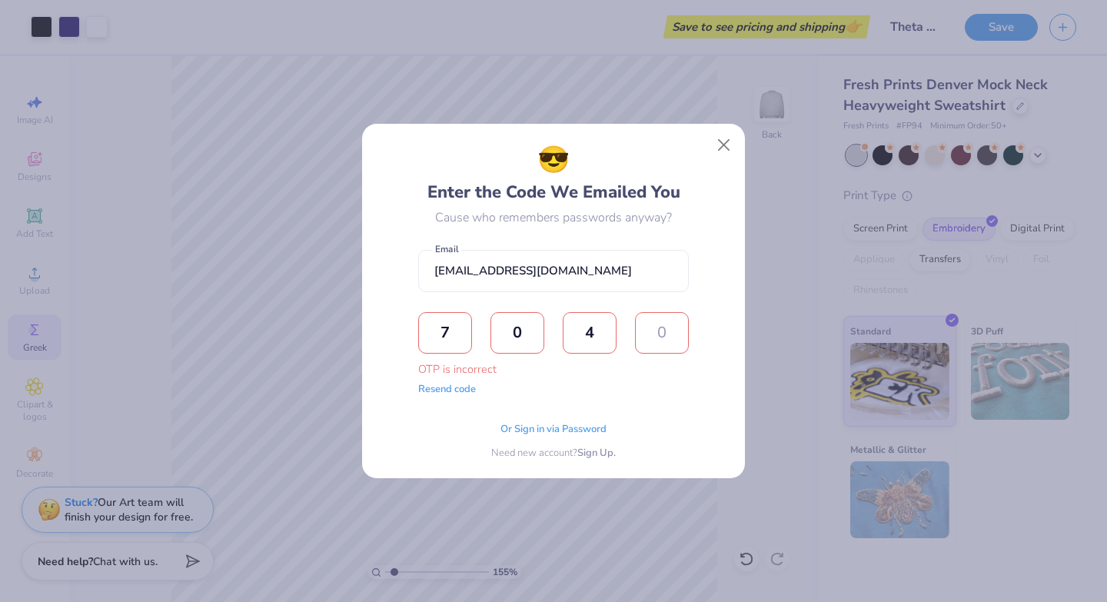
type input "6"
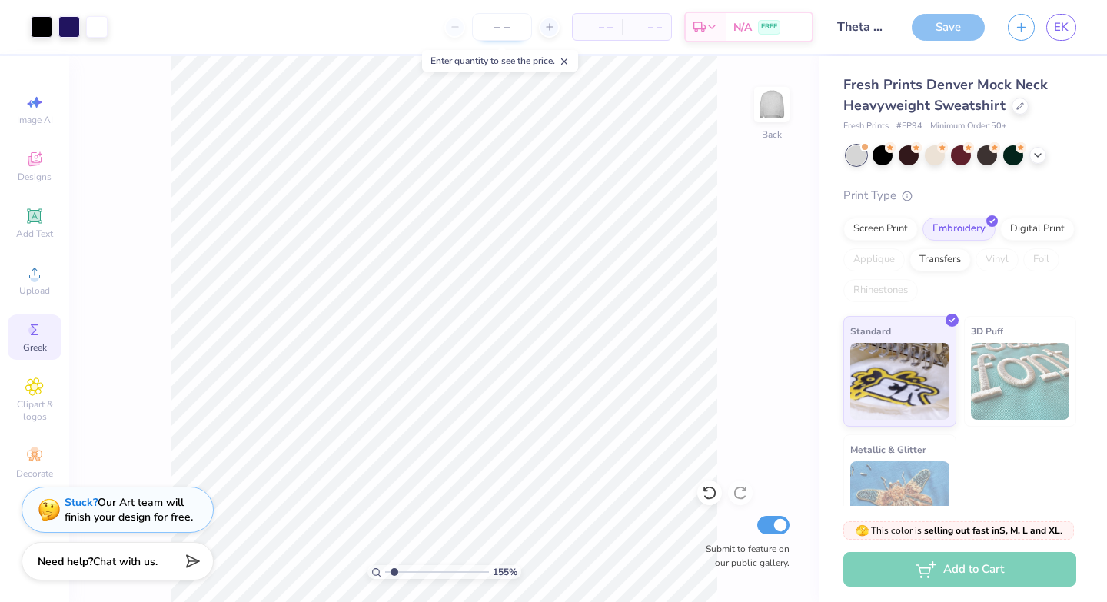
click at [498, 11] on div "– – Per Item – – Total Est. Delivery N/A FREE" at bounding box center [466, 27] width 694 height 54
click at [551, 28] on icon at bounding box center [549, 27] width 11 height 11
type input "50"
click at [454, 27] on input "50" at bounding box center [442, 27] width 60 height 28
click at [435, 31] on div "50" at bounding box center [441, 27] width 115 height 28
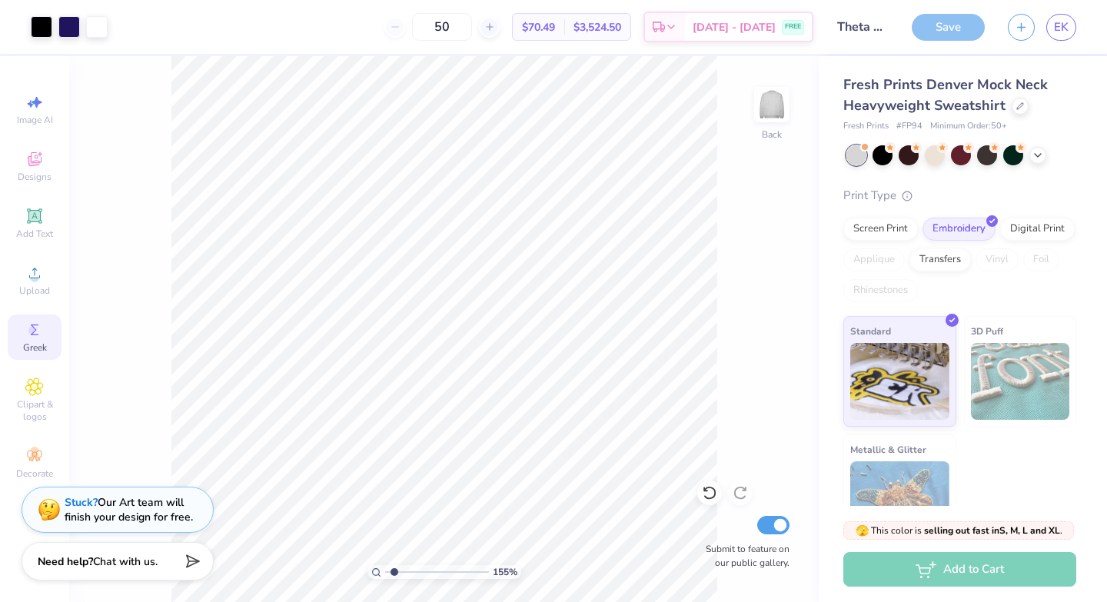
click at [435, 31] on div "50" at bounding box center [441, 27] width 115 height 28
drag, startPoint x: 488, startPoint y: 28, endPoint x: 444, endPoint y: 28, distance: 43.8
click at [444, 28] on input "50" at bounding box center [442, 27] width 60 height 28
click at [501, 27] on input "number" at bounding box center [502, 27] width 60 height 28
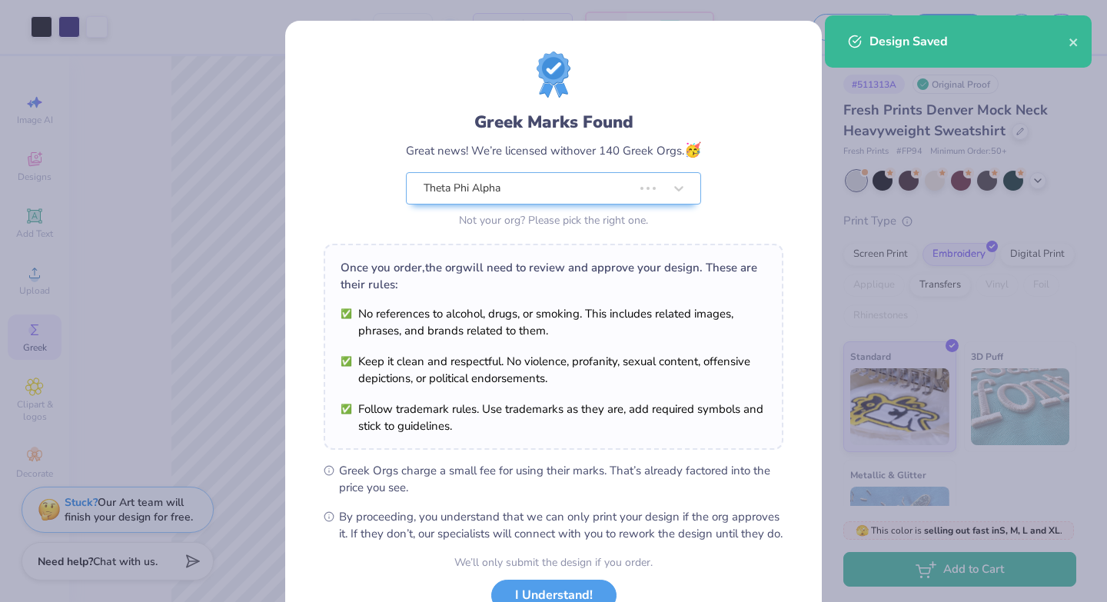
click at [744, 137] on div "Greek Marks Found Great news! We’re licensed with over 140 Greek Orgs. 🥳 Theta …" at bounding box center [554, 142] width 460 height 180
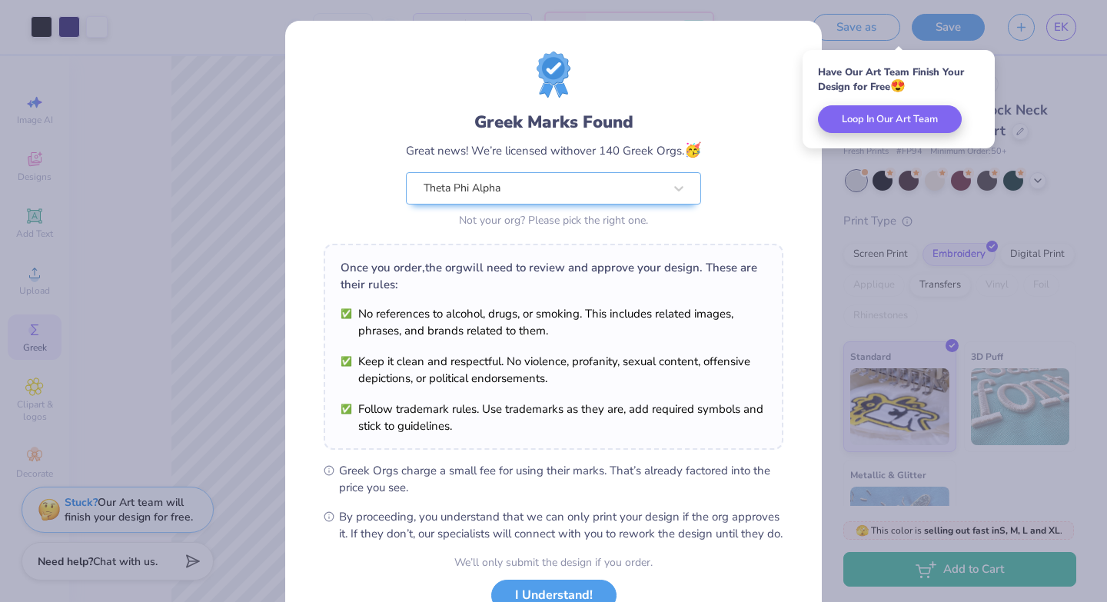
scroll to position [118, 0]
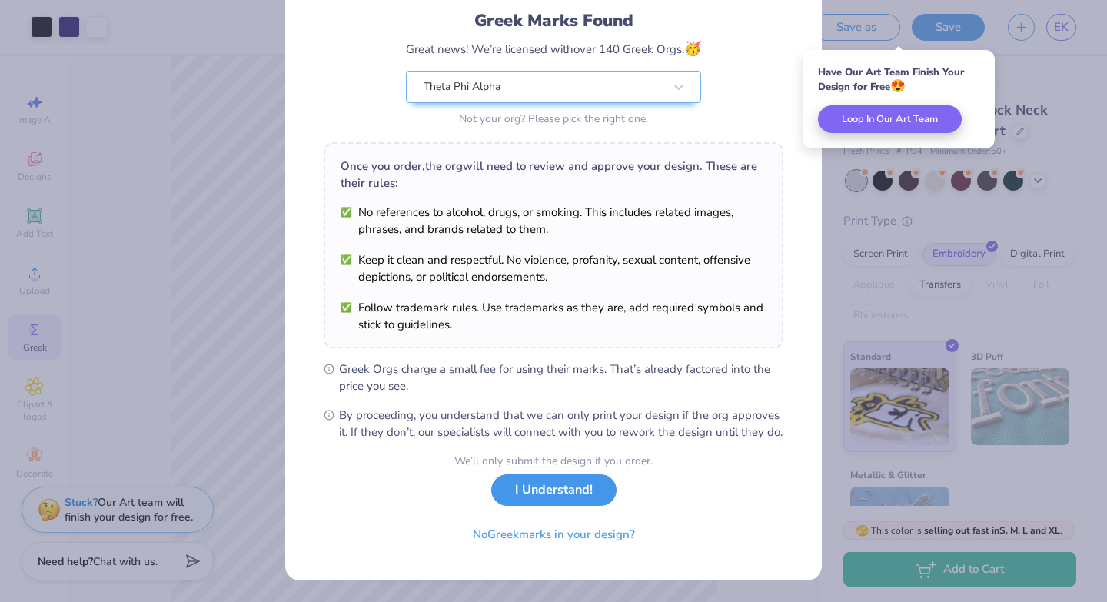
click at [529, 496] on button "I Understand!" at bounding box center [553, 490] width 125 height 32
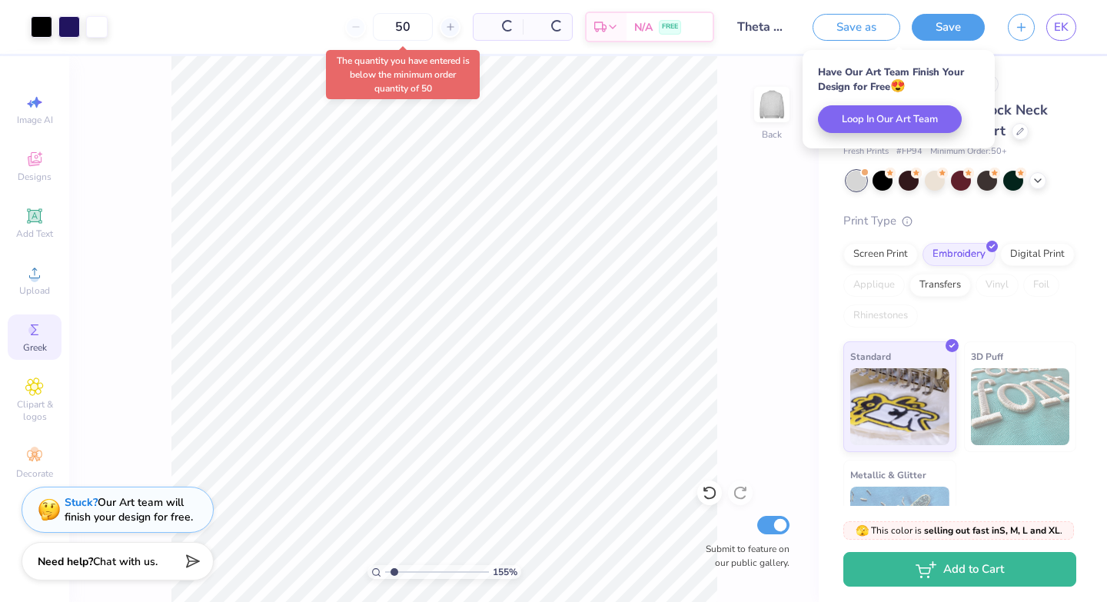
scroll to position [0, 0]
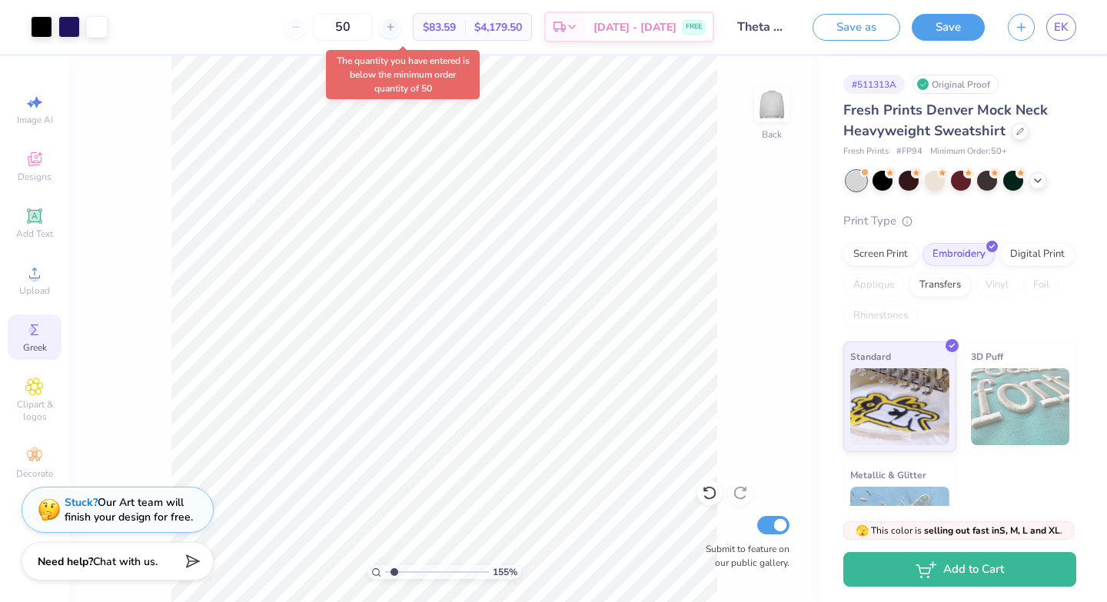
type input "5"
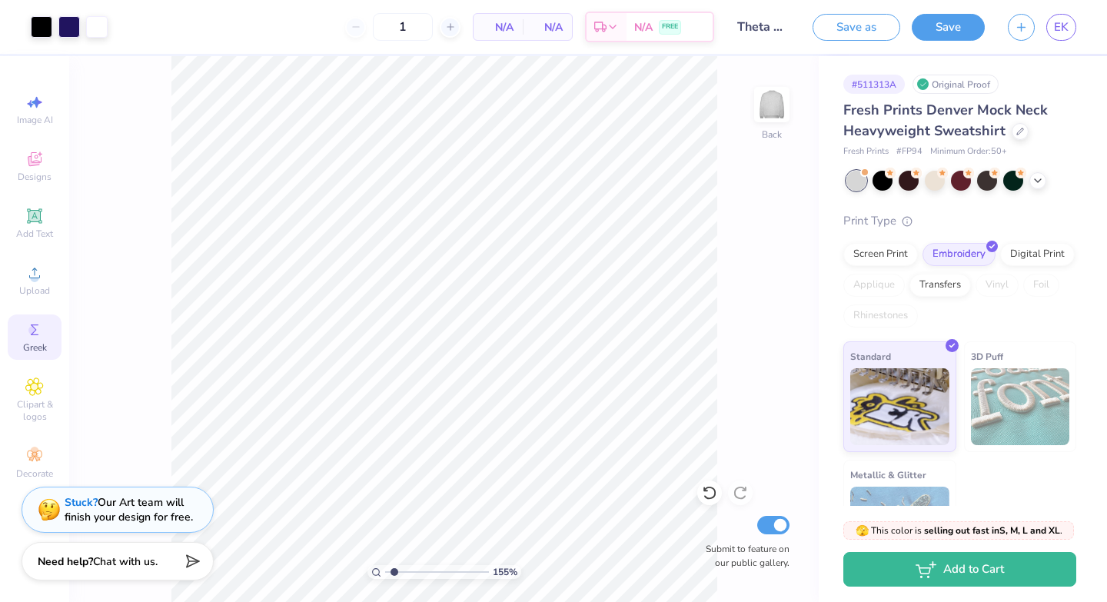
type input "50"
click at [755, 207] on div "155 % Back Submit to feature on our public gallery." at bounding box center [444, 329] width 750 height 546
drag, startPoint x: 387, startPoint y: 26, endPoint x: 308, endPoint y: 24, distance: 78.5
click at [308, 24] on div "50 $83.59 Per Item $4,179.50 Total Est. Delivery [DATE] - [DATE] FREE" at bounding box center [416, 27] width 595 height 54
